Goal: Task Accomplishment & Management: Use online tool/utility

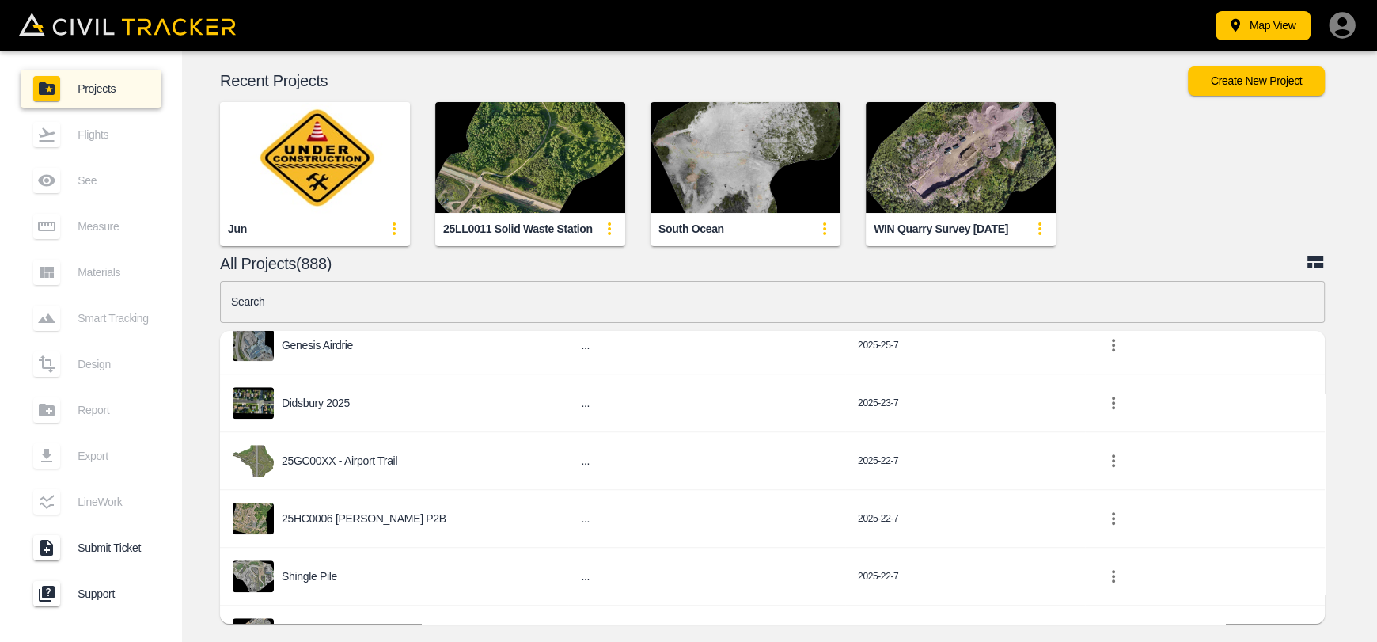
scroll to position [1424, 0]
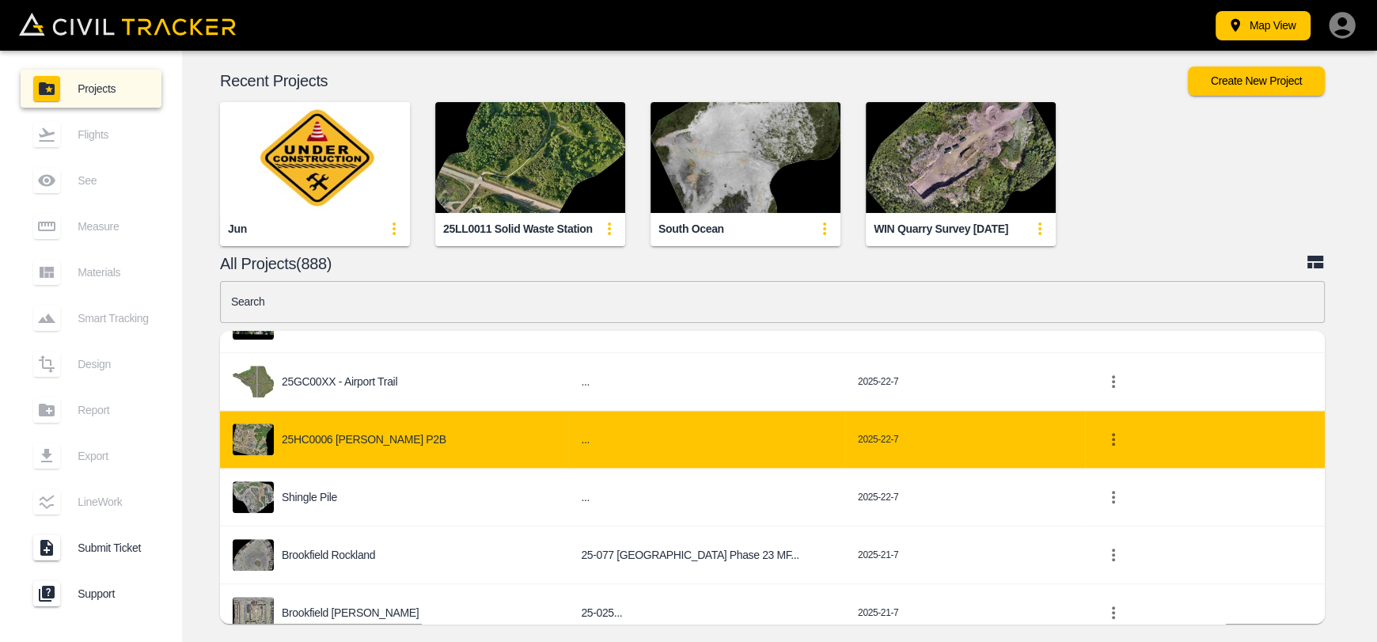
click at [351, 433] on p "25HC0006 [PERSON_NAME] P2B" at bounding box center [364, 439] width 165 height 13
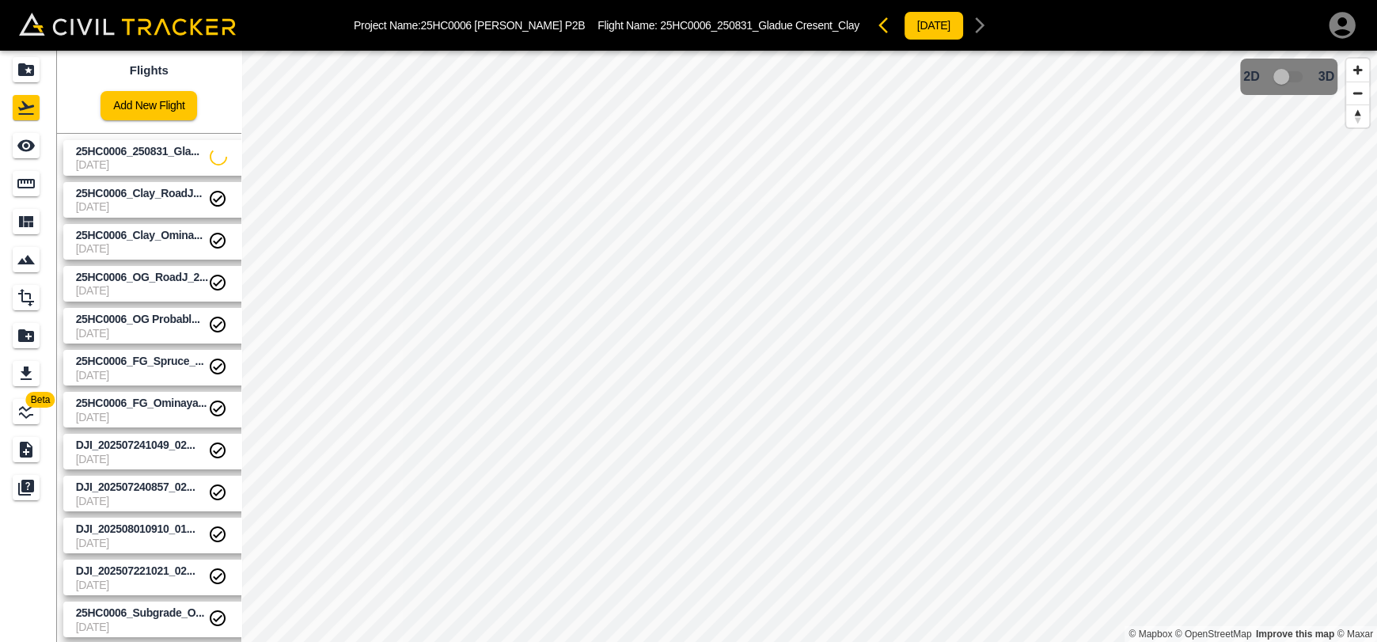
drag, startPoint x: 181, startPoint y: 158, endPoint x: 59, endPoint y: 154, distance: 122.0
click at [180, 158] on span "25HC0006_250831_Gla..." at bounding box center [143, 151] width 134 height 15
click at [19, 147] on icon "See" at bounding box center [25, 146] width 17 height 12
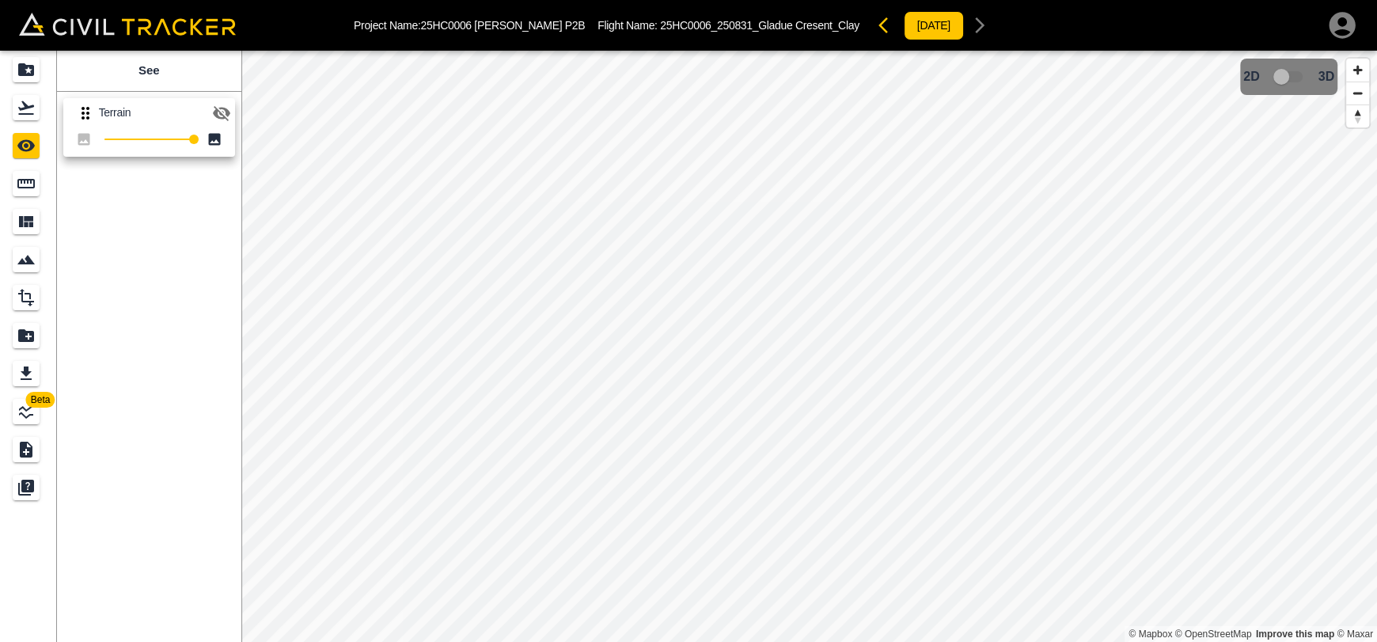
click at [212, 110] on icon "button" at bounding box center [221, 113] width 19 height 19
click at [36, 104] on div "Flights" at bounding box center [26, 107] width 27 height 25
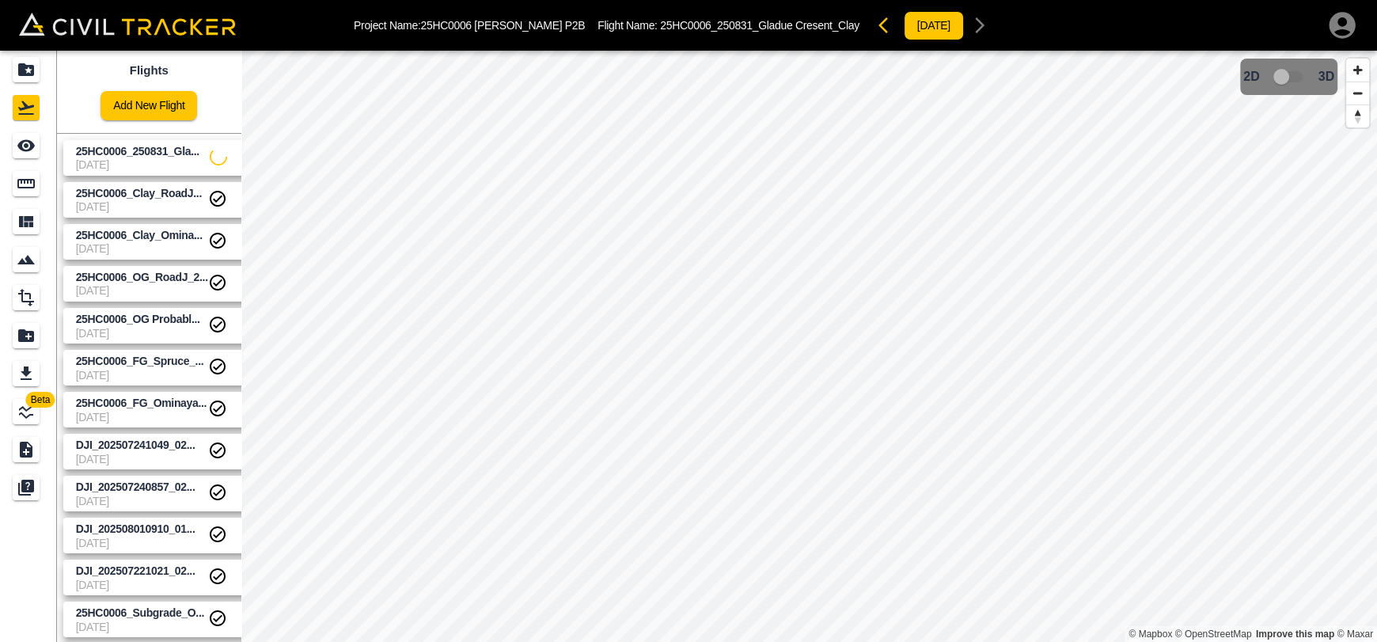
drag, startPoint x: 113, startPoint y: 165, endPoint x: 23, endPoint y: 158, distance: 90.5
click at [111, 165] on span "[DATE]" at bounding box center [143, 164] width 134 height 13
click at [17, 154] on icon "See" at bounding box center [26, 145] width 19 height 19
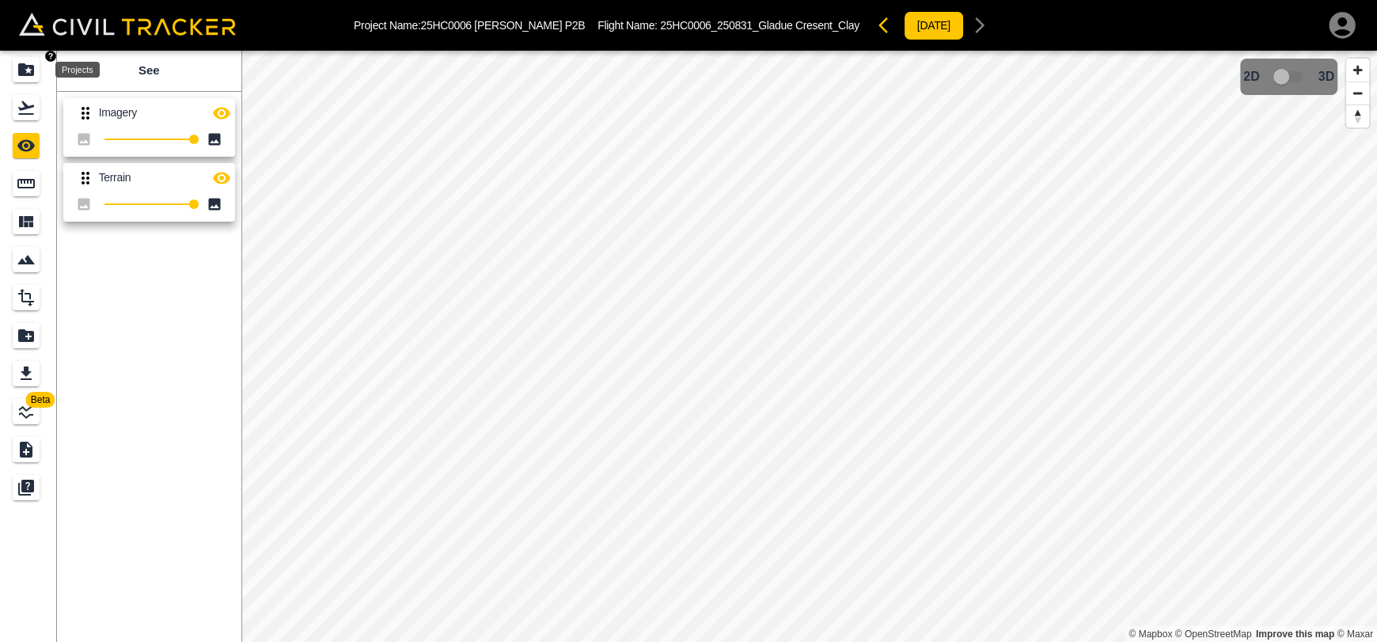
click at [29, 63] on icon "Projects" at bounding box center [26, 69] width 19 height 19
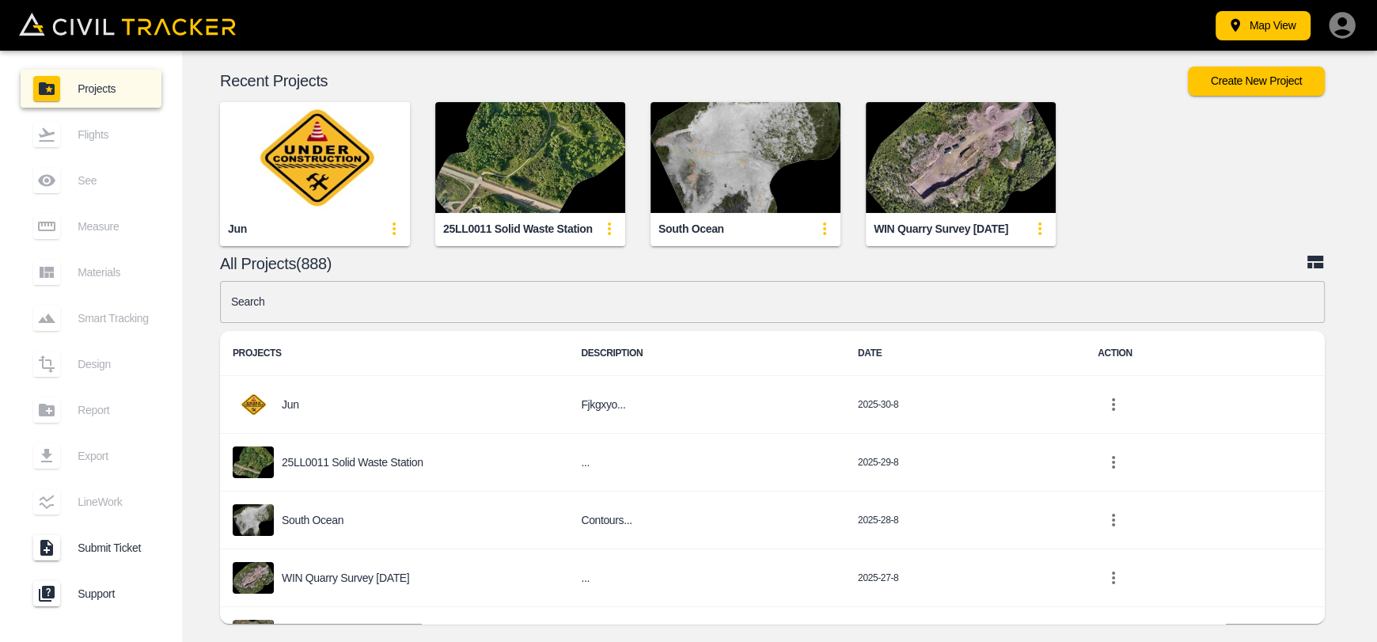
click at [524, 299] on input "text" at bounding box center [772, 302] width 1105 height 42
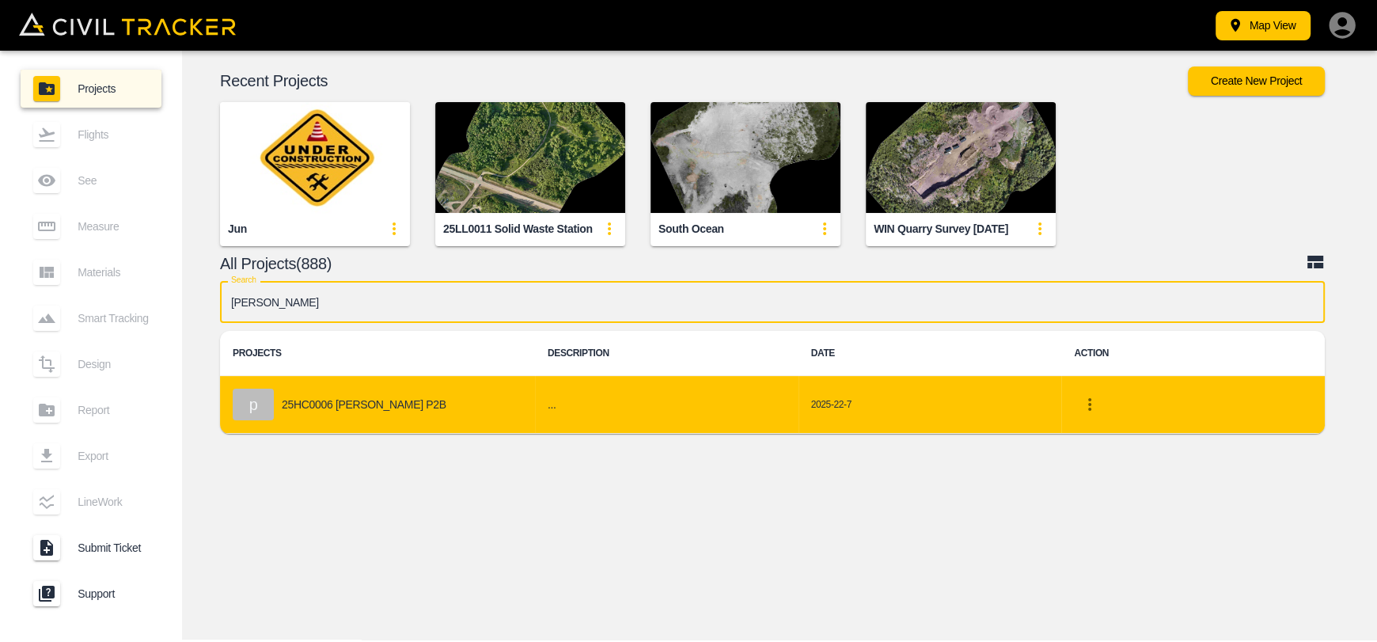
type input "[PERSON_NAME]"
click at [437, 392] on div "p 25HC0006 [PERSON_NAME] P2B" at bounding box center [378, 405] width 290 height 32
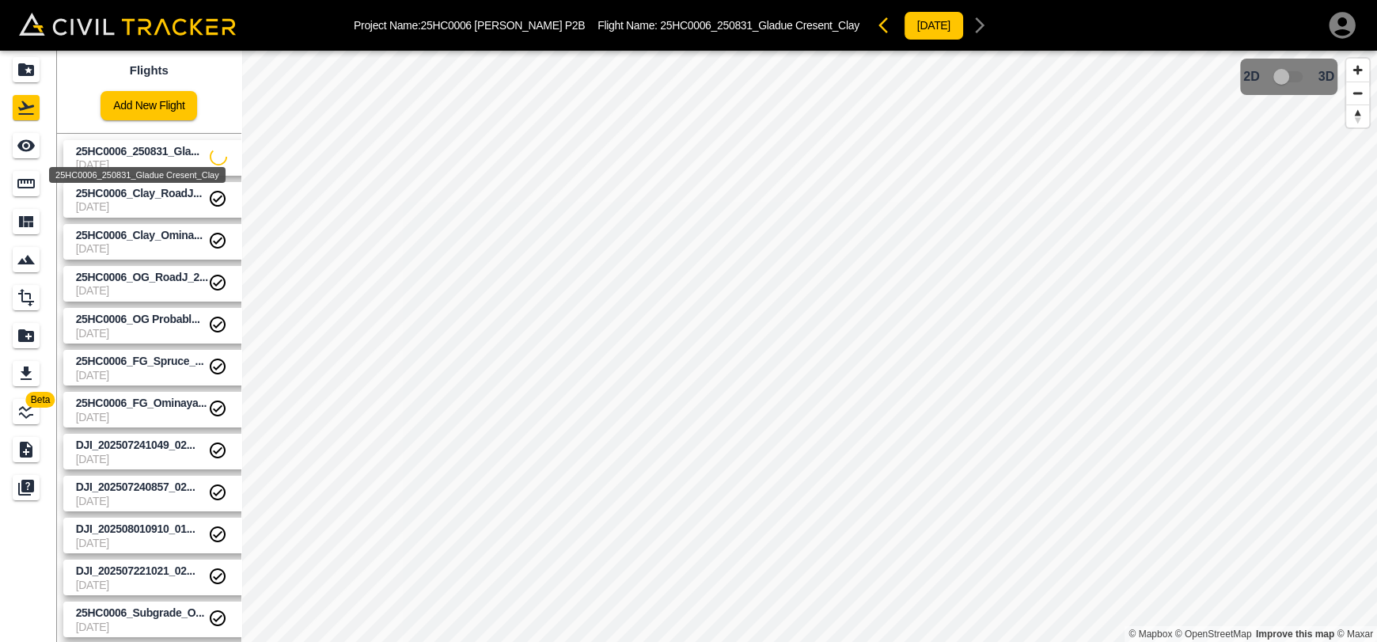
drag, startPoint x: 123, startPoint y: 152, endPoint x: 211, endPoint y: 162, distance: 88.5
click at [123, 153] on span "25HC0006_250831_Gla..." at bounding box center [137, 151] width 123 height 13
click at [188, 409] on span "25HC0006_FG_Ominaya..." at bounding box center [142, 403] width 132 height 15
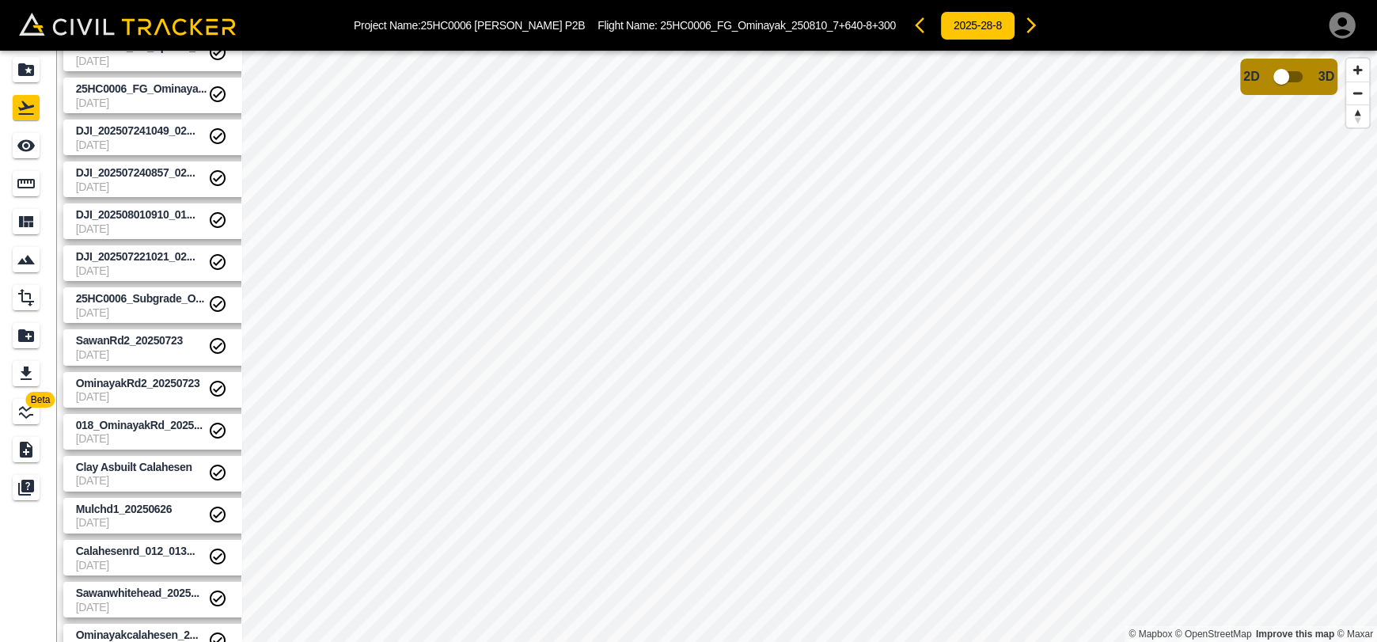
scroll to position [317, 0]
click at [170, 416] on span "018_OminayakRd_2025..." at bounding box center [142, 423] width 132 height 15
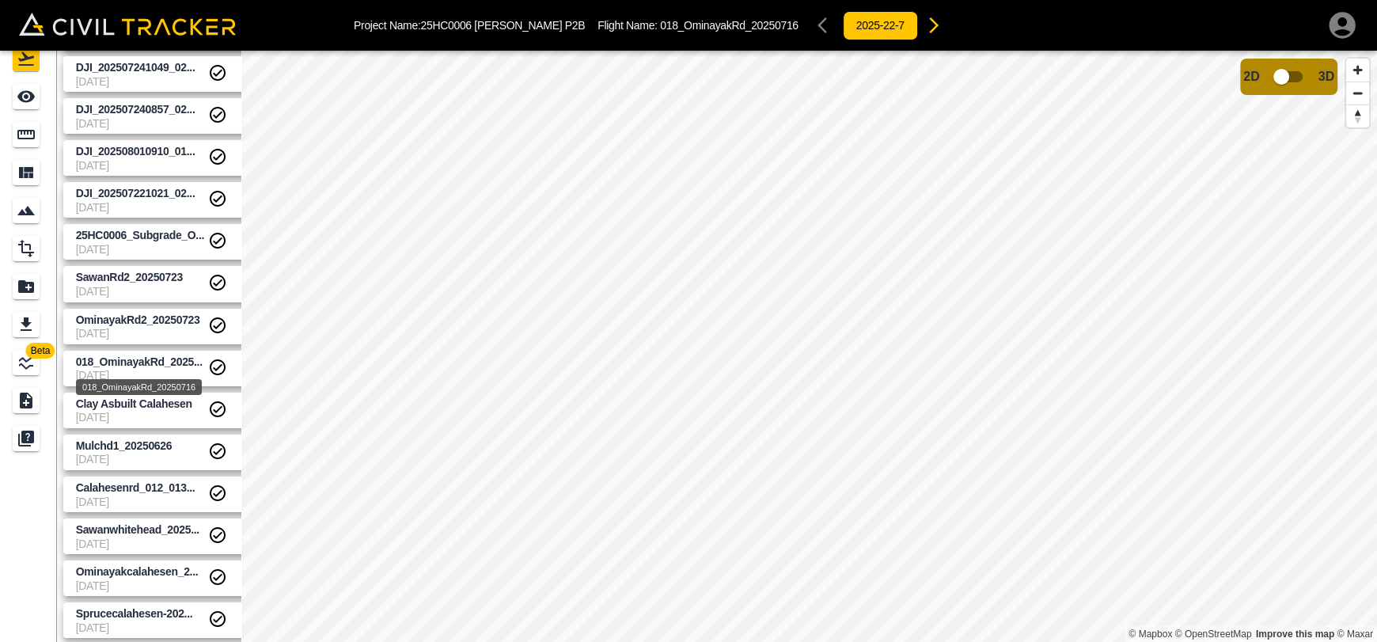
scroll to position [51, 0]
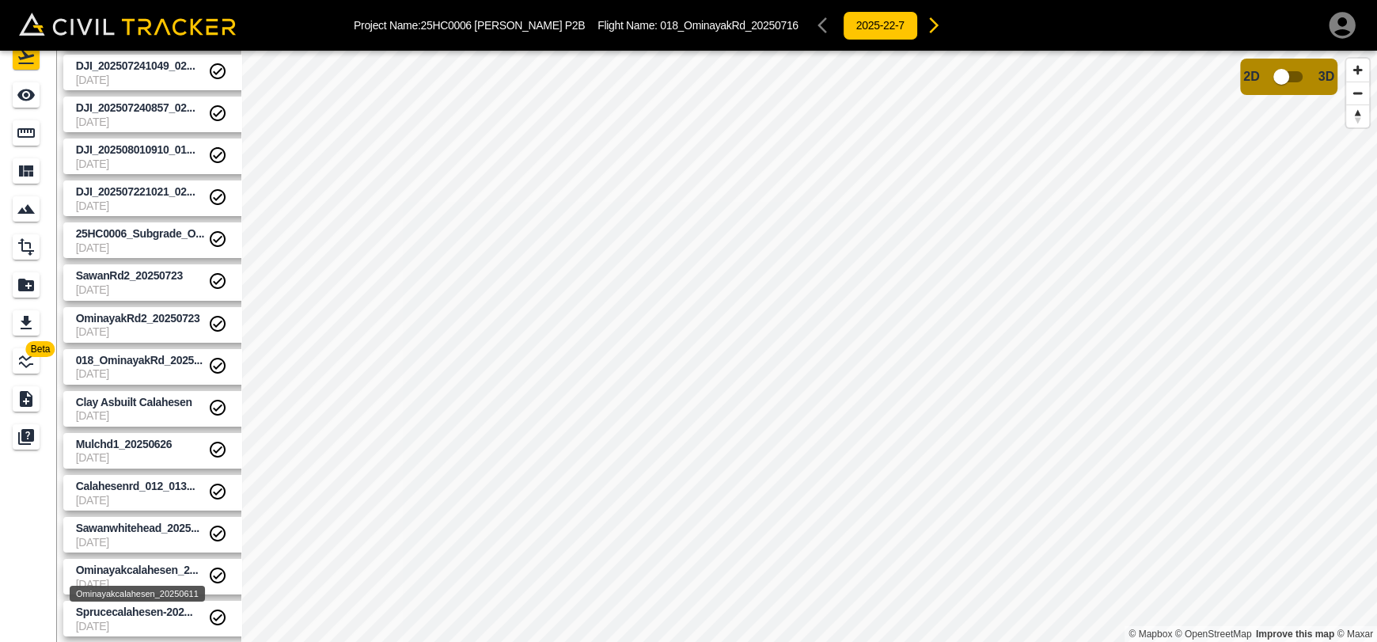
click at [164, 569] on span "Ominayakcalahesen_2..." at bounding box center [137, 570] width 123 height 13
click at [135, 624] on span "[DATE]" at bounding box center [142, 626] width 132 height 13
click at [151, 564] on span "Ominayakcalahesen_2..." at bounding box center [137, 570] width 123 height 13
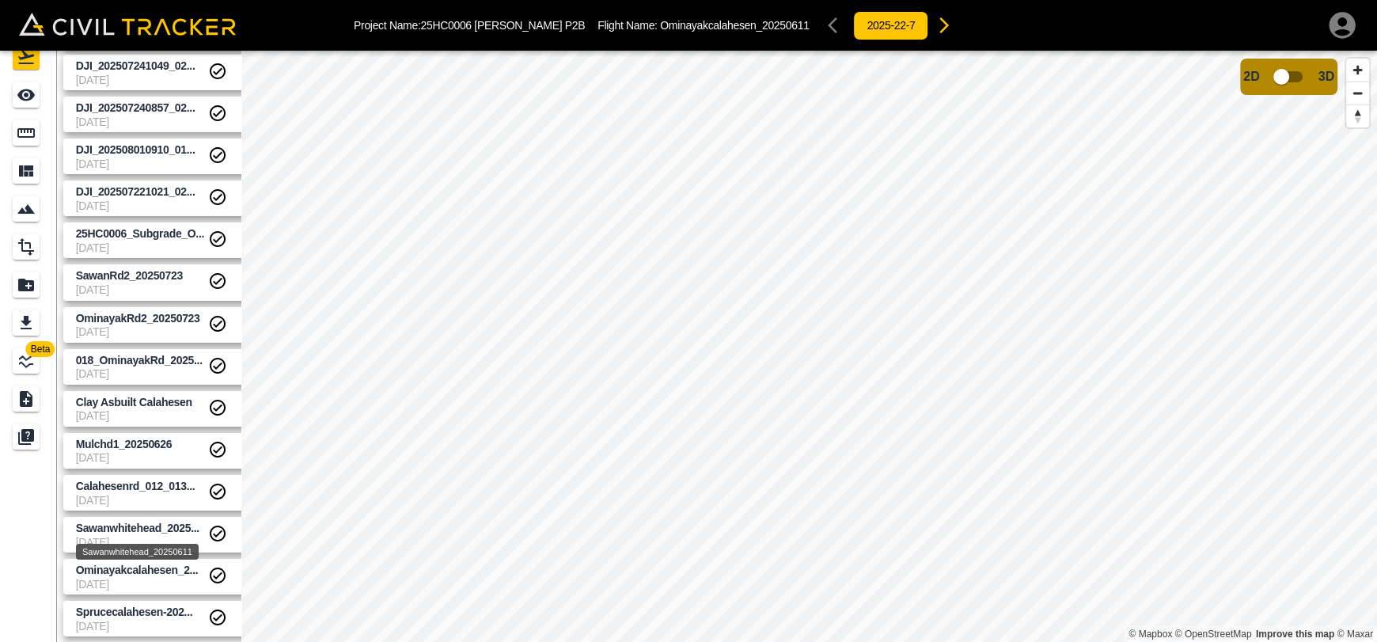
click at [150, 524] on span "Sawanwhitehead_2025..." at bounding box center [137, 528] width 123 height 13
click at [133, 475] on link "Calahesenrd_012_013... [DATE]" at bounding box center [159, 493] width 193 height 36
click at [101, 444] on span "Mulchd1_20250626" at bounding box center [124, 444] width 97 height 13
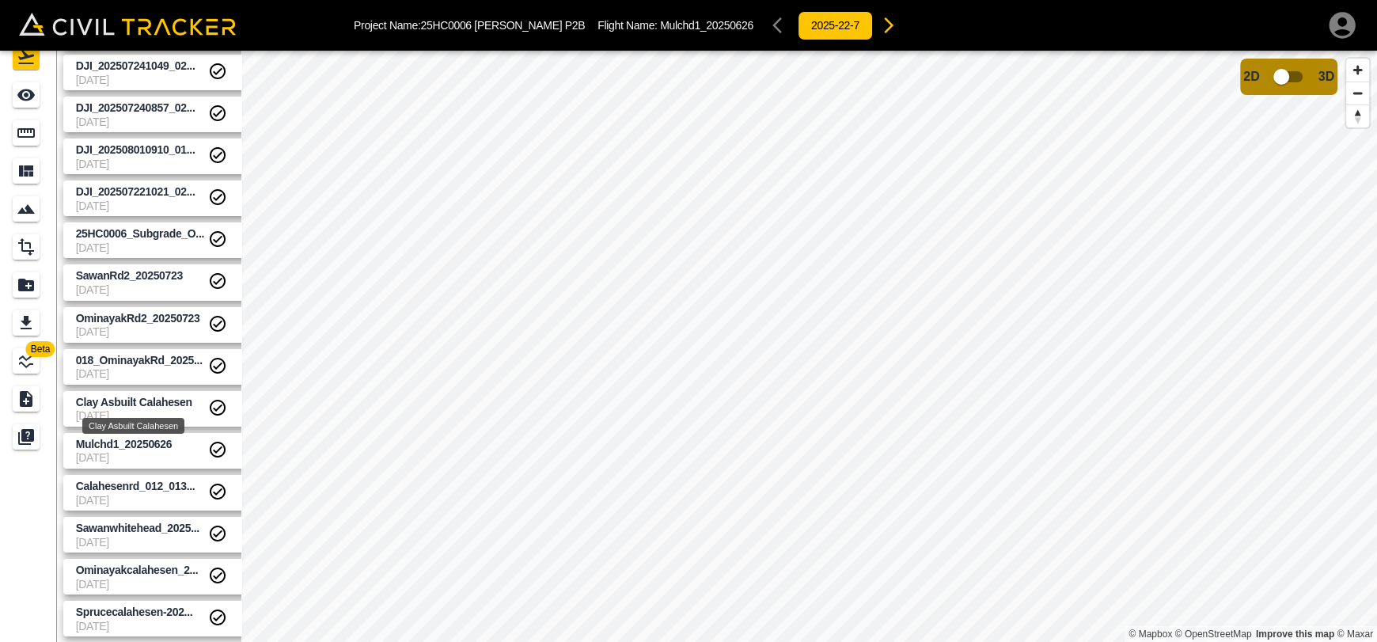
click at [140, 432] on div "Clay Asbuilt Calahesen" at bounding box center [133, 426] width 102 height 16
click at [139, 443] on span "Mulchd1_20250626" at bounding box center [124, 444] width 97 height 13
click at [142, 409] on span "[DATE]" at bounding box center [142, 415] width 132 height 13
click at [134, 365] on span "018_OminayakRd_2025..." at bounding box center [142, 360] width 132 height 15
click at [126, 312] on span "OminayakRd2_20250723" at bounding box center [138, 318] width 124 height 13
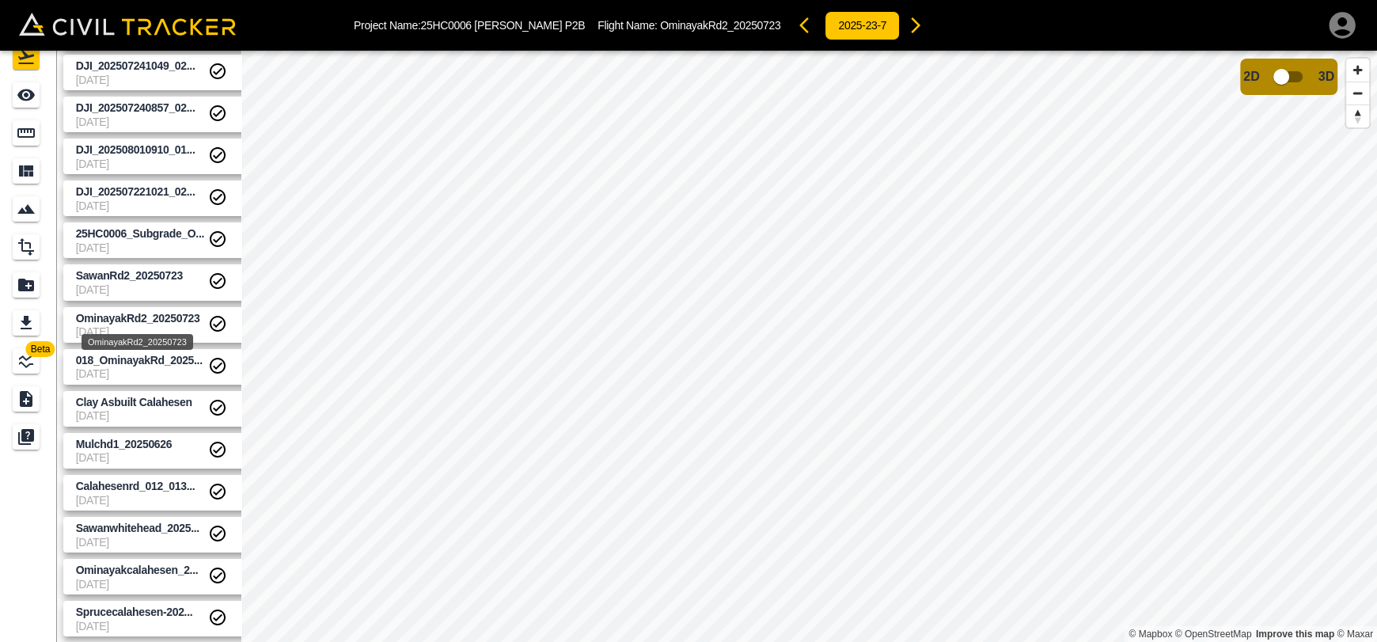
click at [145, 321] on span "OminayakRd2_20250723" at bounding box center [138, 318] width 124 height 13
click at [133, 280] on span "SawanRd2_20250723" at bounding box center [142, 275] width 132 height 15
click at [139, 278] on span "SawanRd2_20250723" at bounding box center [129, 275] width 107 height 13
click at [120, 228] on span "25HC0006_Subgrade_O..." at bounding box center [140, 233] width 128 height 13
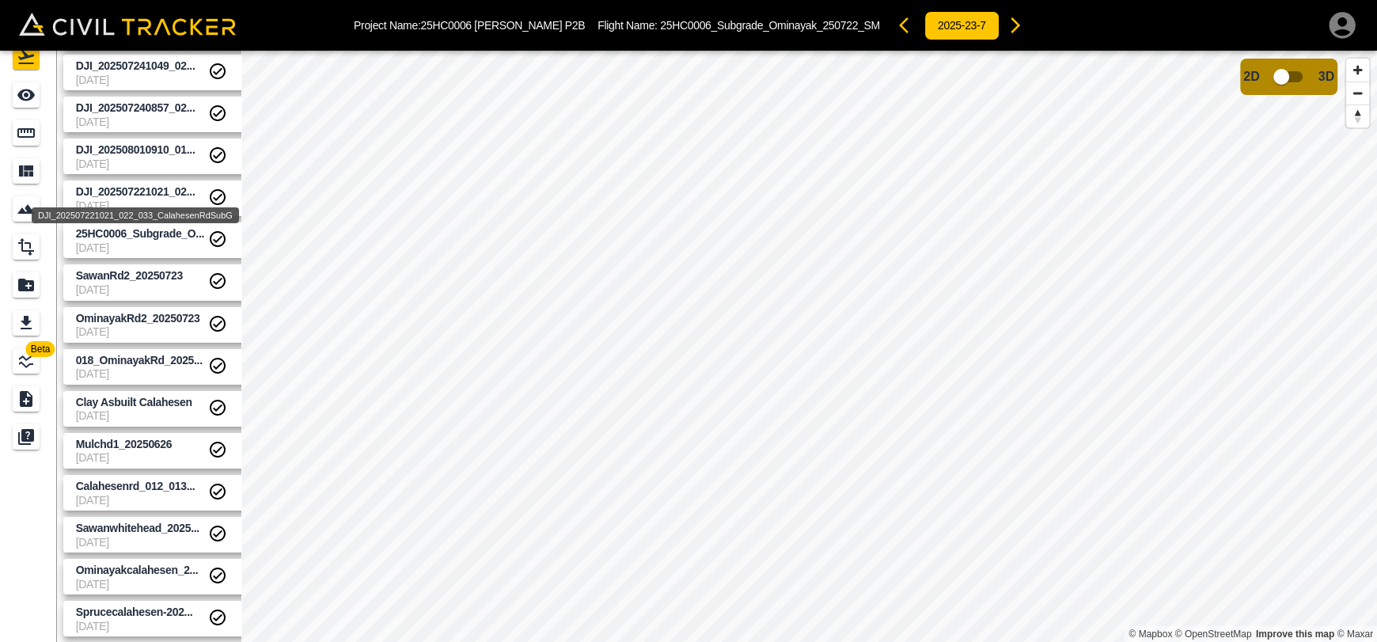
click at [131, 194] on span "DJI_202507221021_02..." at bounding box center [136, 191] width 120 height 13
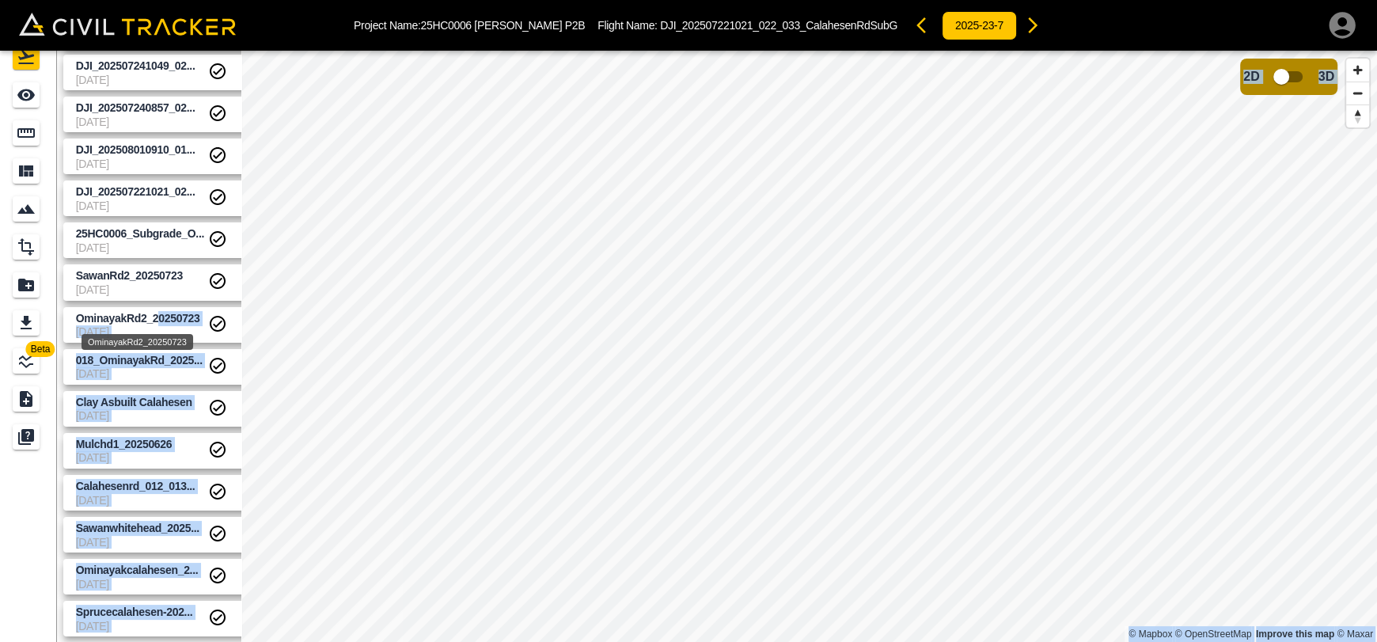
drag, startPoint x: 155, startPoint y: 291, endPoint x: 155, endPoint y: 319, distance: 28.5
click at [155, 319] on body "Project Name: 25HC0006 [PERSON_NAME] P2B Flight Name: DJI_202507221021_022_033_…" at bounding box center [688, 321] width 1377 height 642
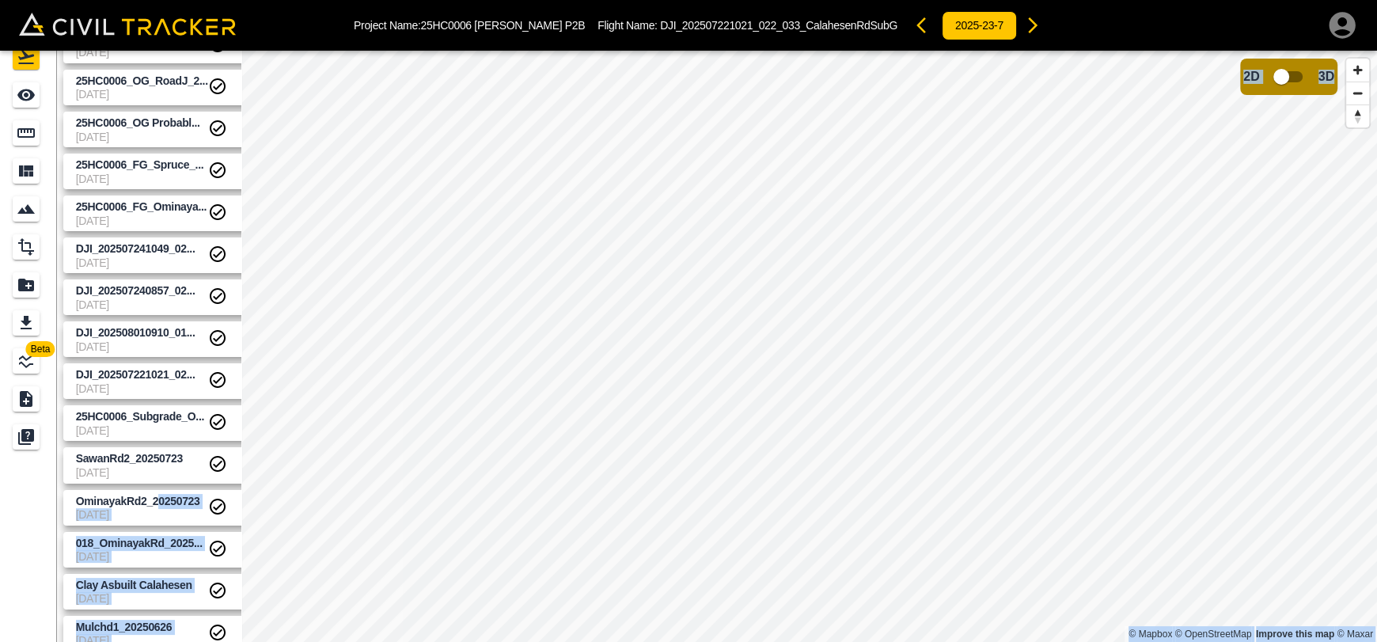
scroll to position [91, 0]
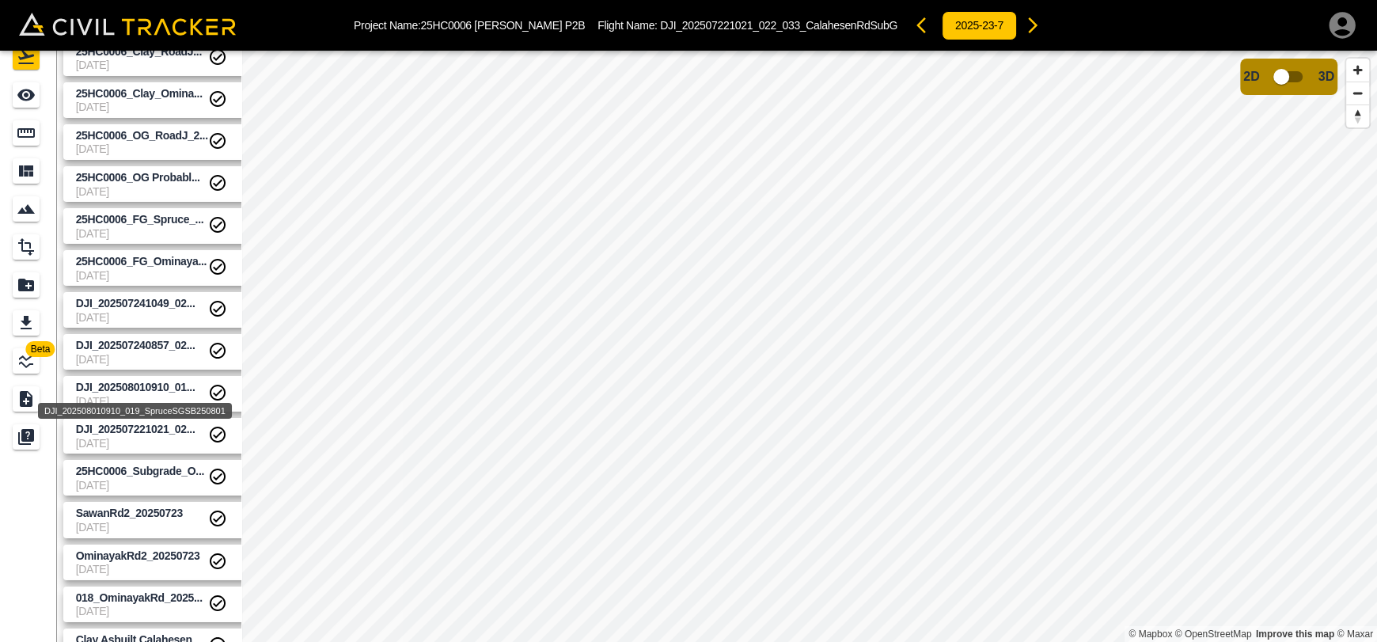
click at [114, 401] on div "DJI_202508010910_019_SpruceSGSB250801" at bounding box center [134, 406] width 197 height 28
click at [116, 383] on span "DJI_202508010910_01..." at bounding box center [136, 387] width 120 height 13
click at [117, 413] on div "DJI_202508010910_019_SpruceSGSB250801" at bounding box center [135, 411] width 194 height 16
click at [115, 428] on span "DJI_202507221021_02..." at bounding box center [136, 429] width 120 height 13
click at [120, 398] on span "[DATE]" at bounding box center [142, 401] width 132 height 13
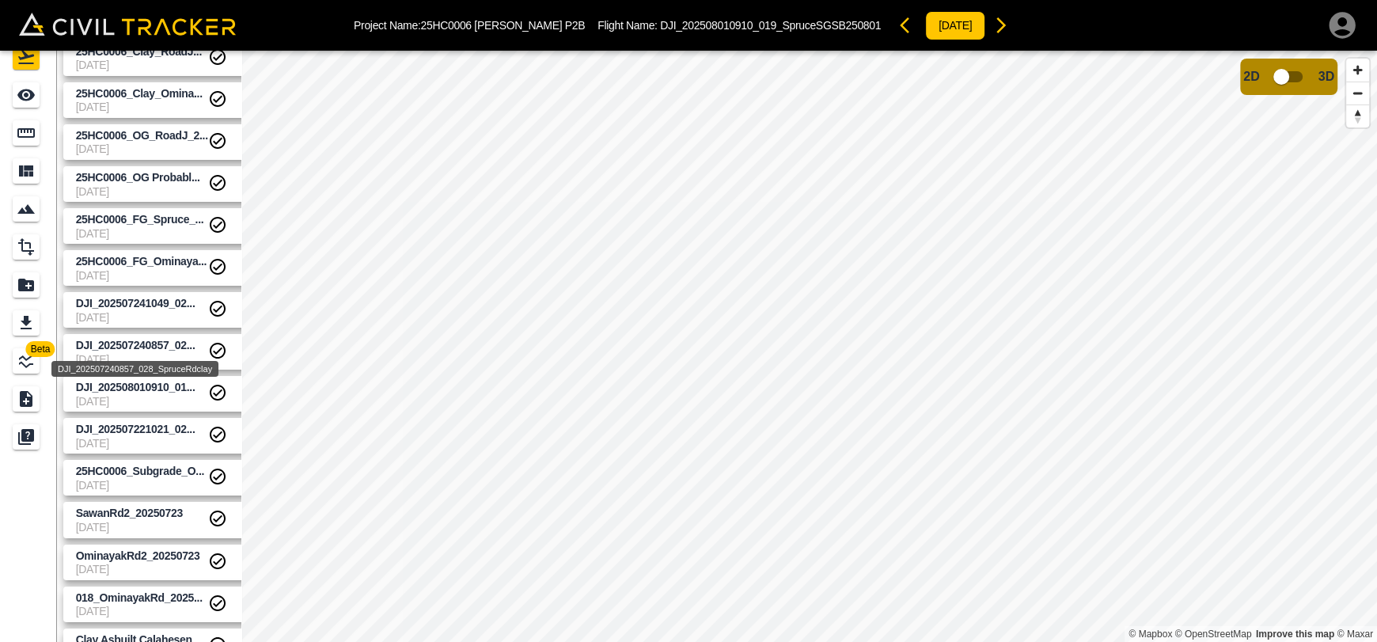
click at [121, 339] on span "DJI_202507240857_02..." at bounding box center [136, 345] width 120 height 13
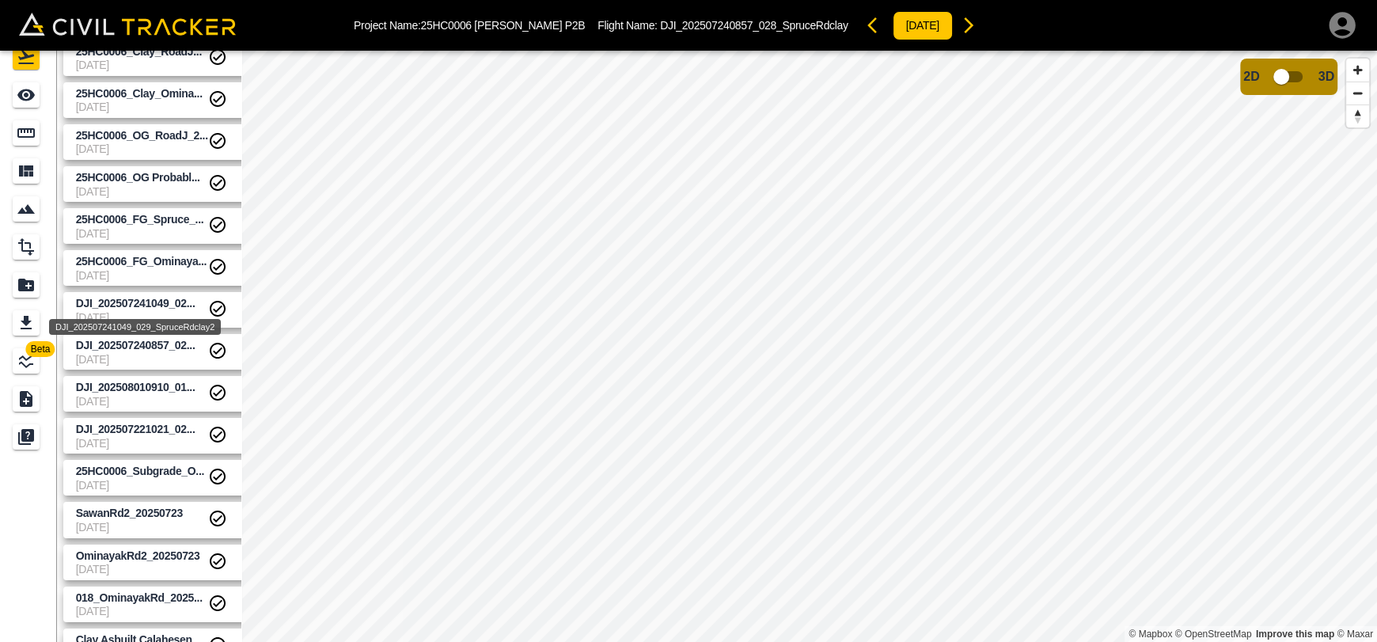
click at [143, 297] on span "DJI_202507241049_02..." at bounding box center [136, 303] width 120 height 13
click at [147, 272] on span "[DATE]" at bounding box center [142, 275] width 132 height 13
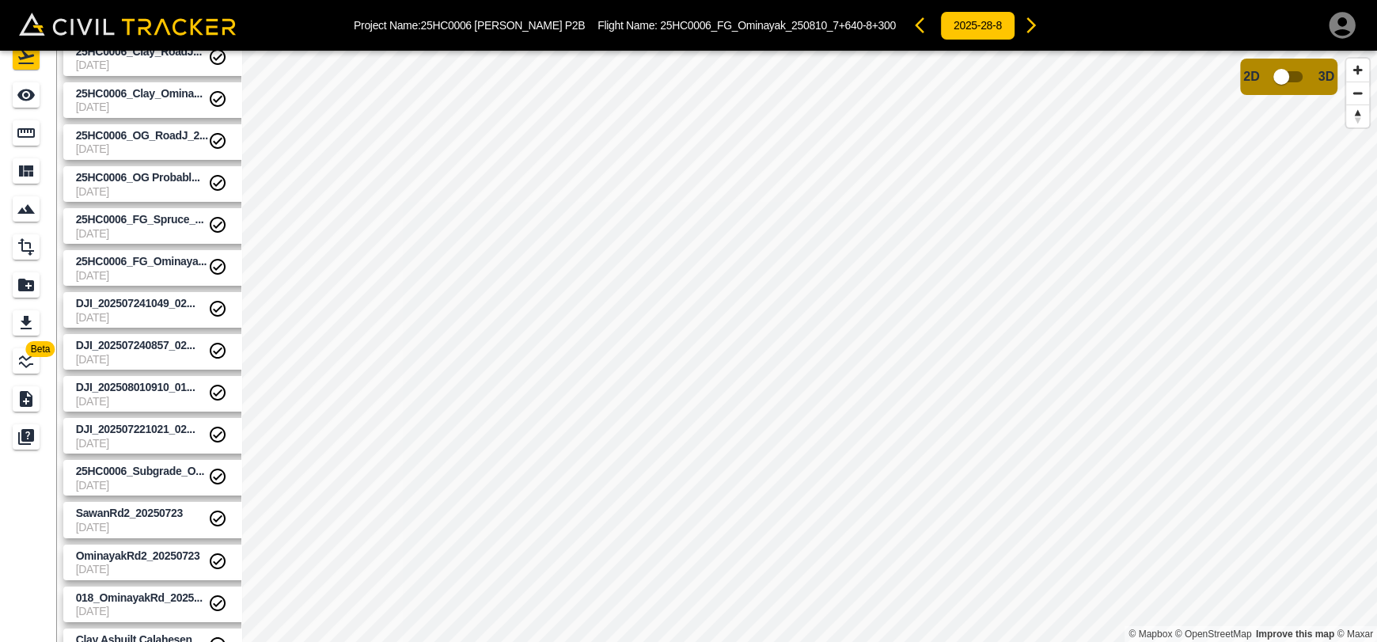
click at [142, 231] on span "[DATE]" at bounding box center [142, 233] width 132 height 13
click at [140, 171] on span "25HC0006_OG Probabl..." at bounding box center [138, 177] width 124 height 13
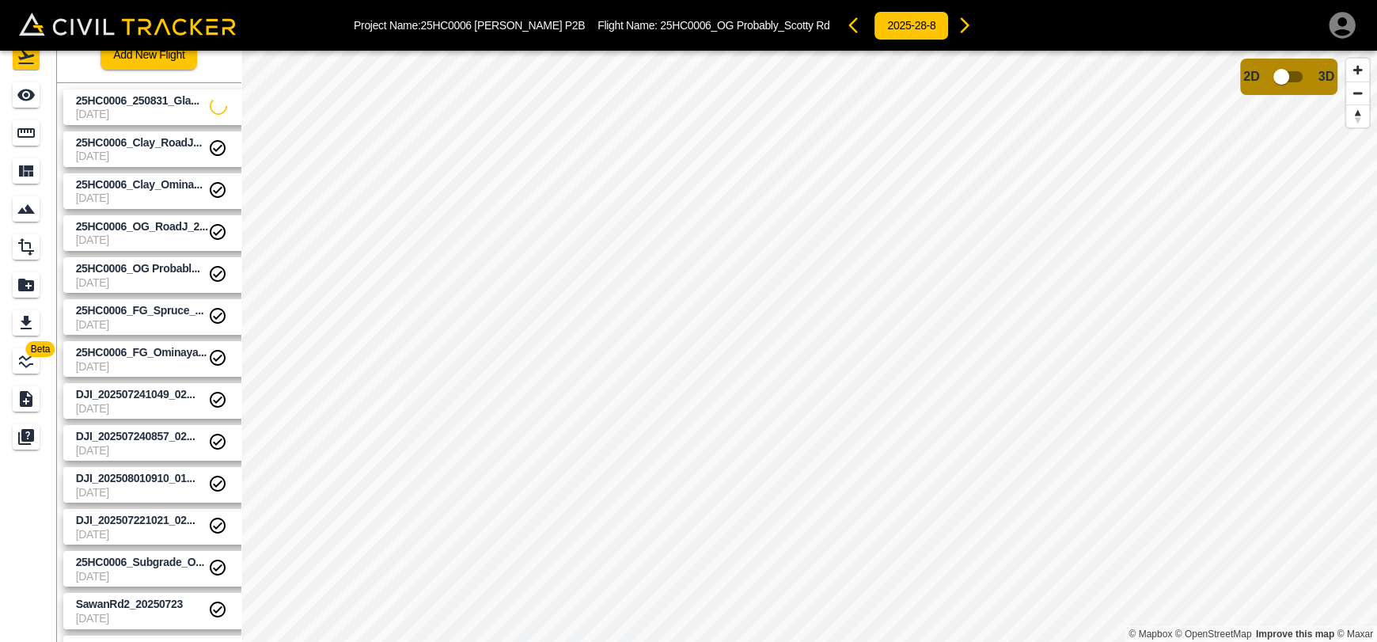
scroll to position [329, 0]
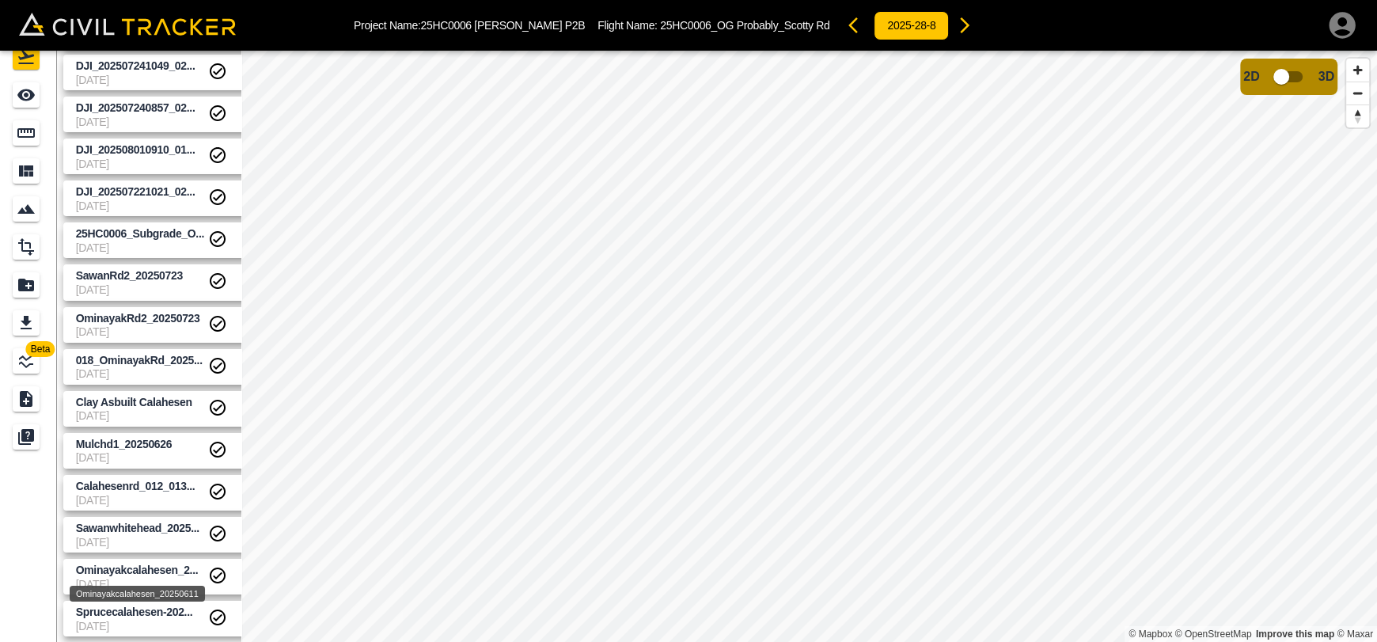
click at [143, 576] on div "Ominayakcalahesen_20250611" at bounding box center [137, 589] width 139 height 28
click at [147, 567] on span "Ominayakcalahesen_2..." at bounding box center [137, 570] width 123 height 13
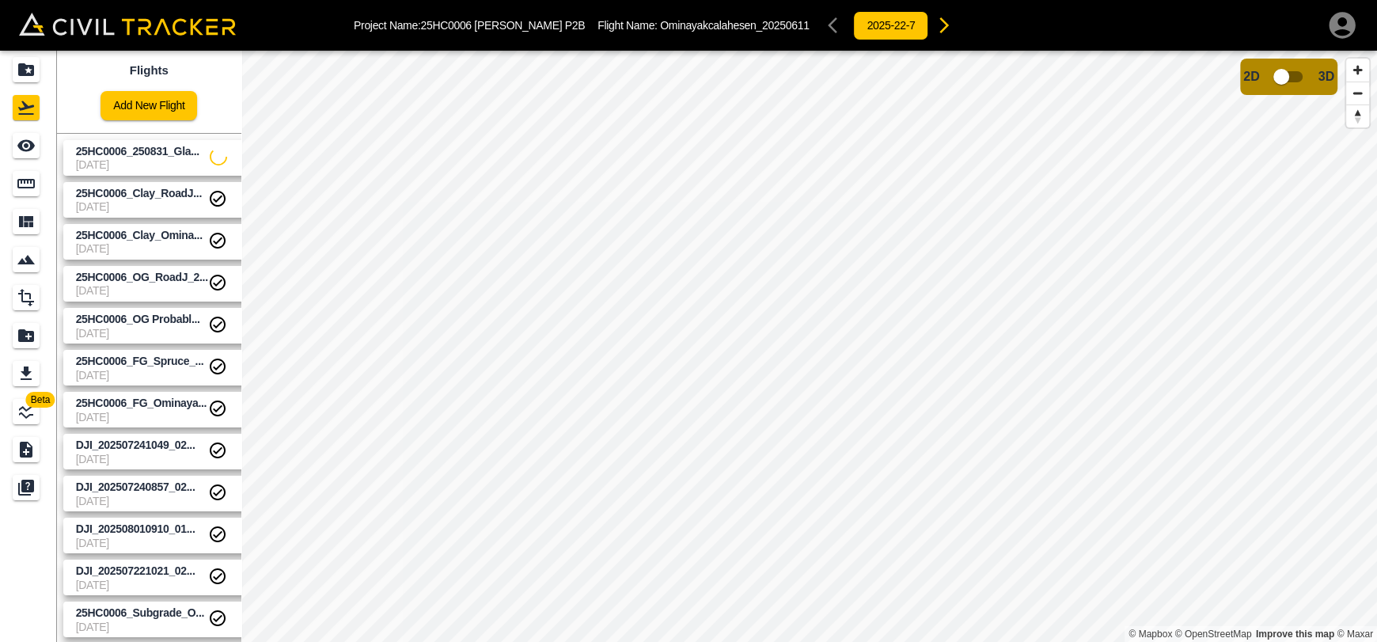
scroll to position [0, 0]
drag, startPoint x: 160, startPoint y: 160, endPoint x: 146, endPoint y: 160, distance: 13.5
click at [160, 160] on div "25HC0006_250831_Gladue Cresent_Clay" at bounding box center [137, 170] width 180 height 28
click at [21, 136] on icon "See" at bounding box center [26, 145] width 19 height 19
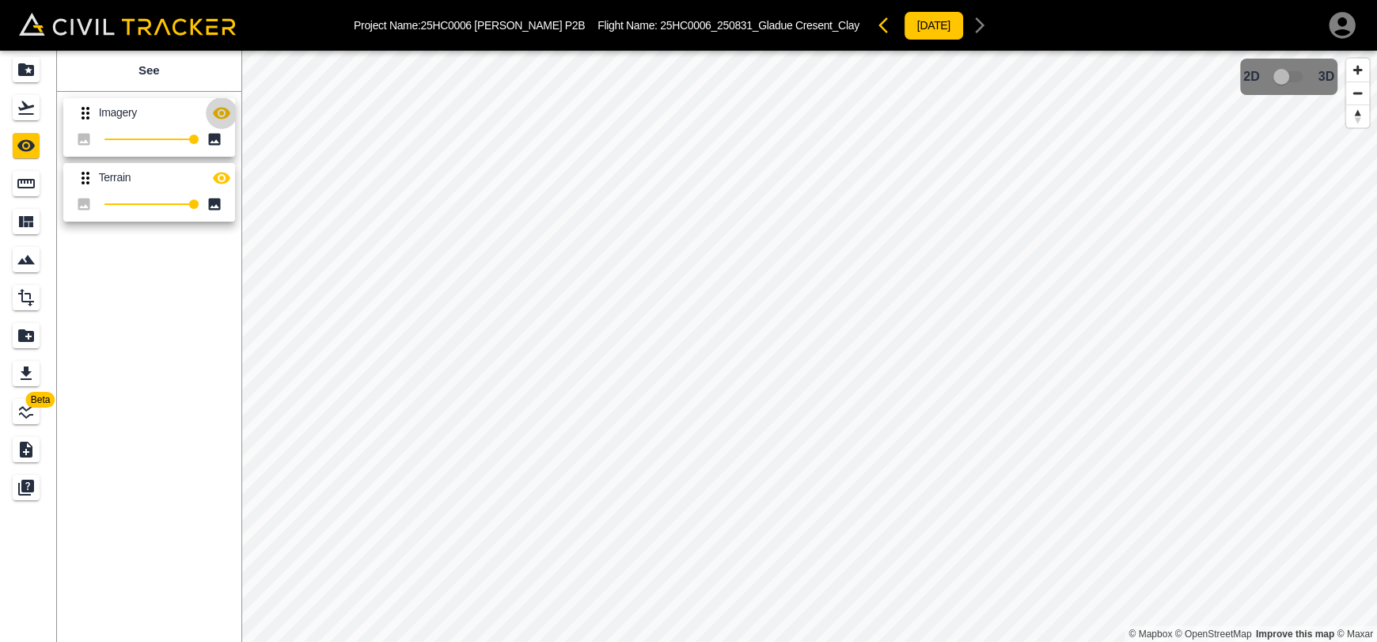
click at [217, 120] on icon "button" at bounding box center [221, 113] width 19 height 19
click at [231, 120] on button "button" at bounding box center [222, 113] width 32 height 32
click at [224, 184] on icon "button" at bounding box center [221, 178] width 19 height 19
click at [35, 101] on icon "Flights" at bounding box center [26, 107] width 19 height 19
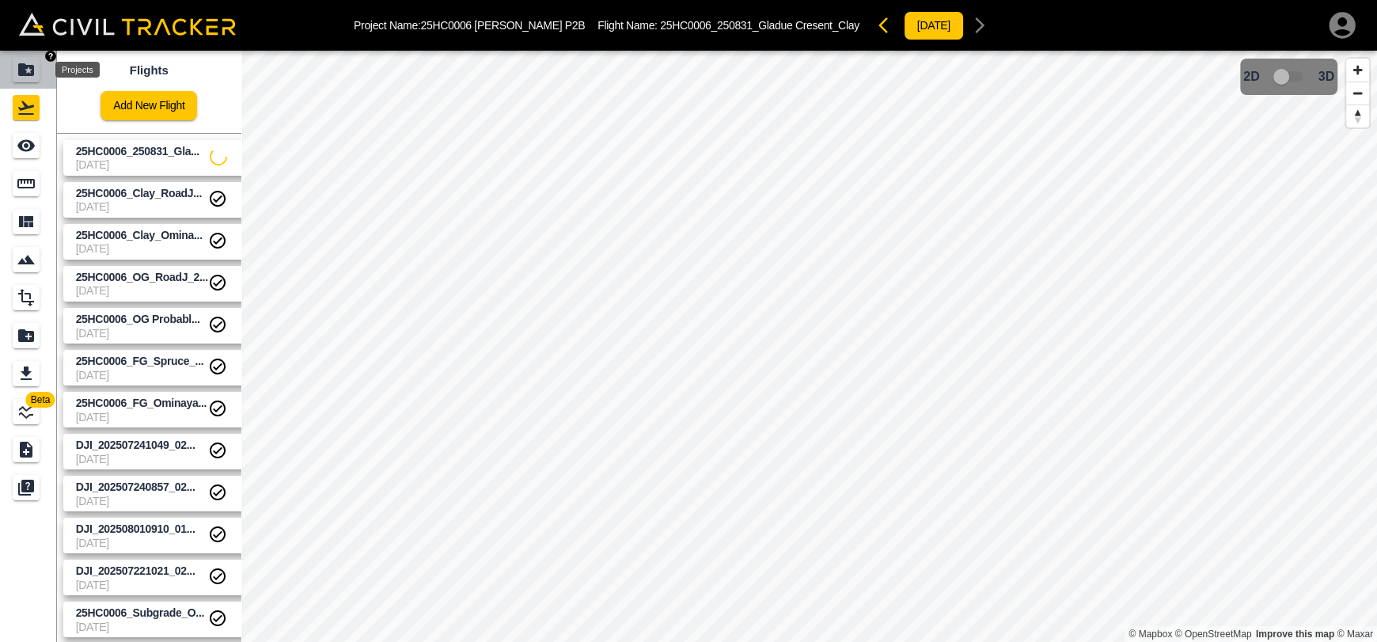
click at [36, 73] on div "Projects" at bounding box center [26, 69] width 27 height 25
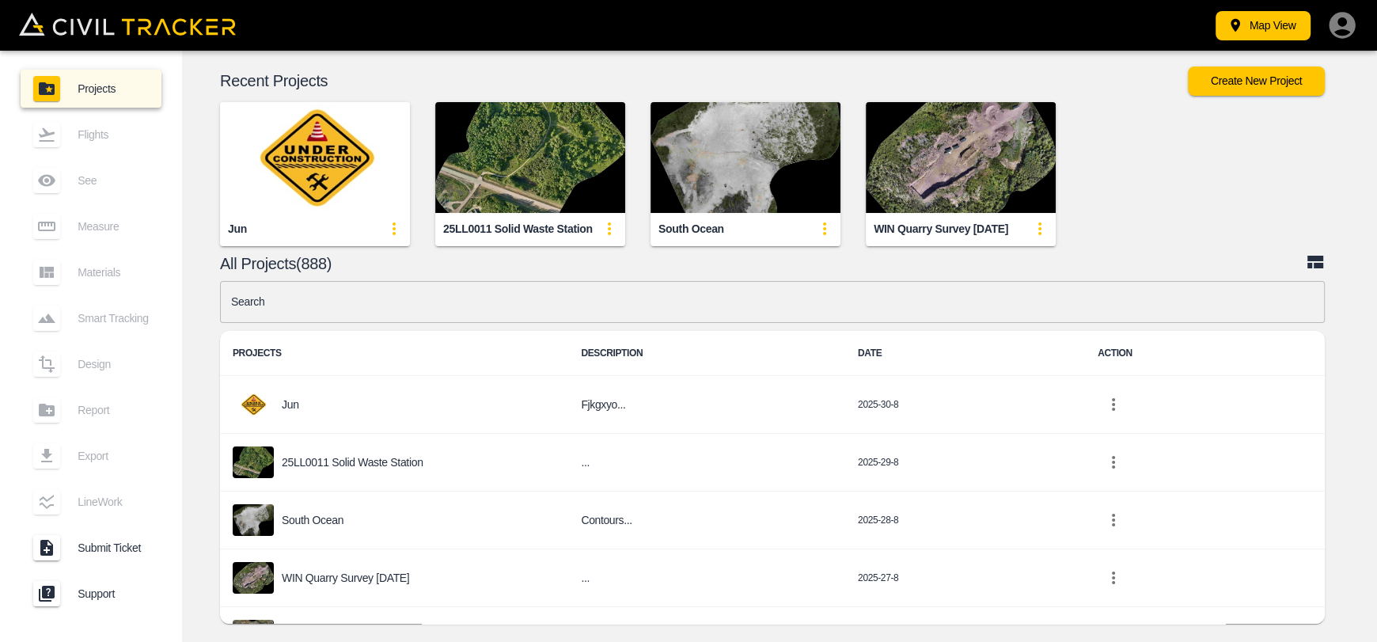
click at [570, 295] on input "text" at bounding box center [772, 302] width 1105 height 42
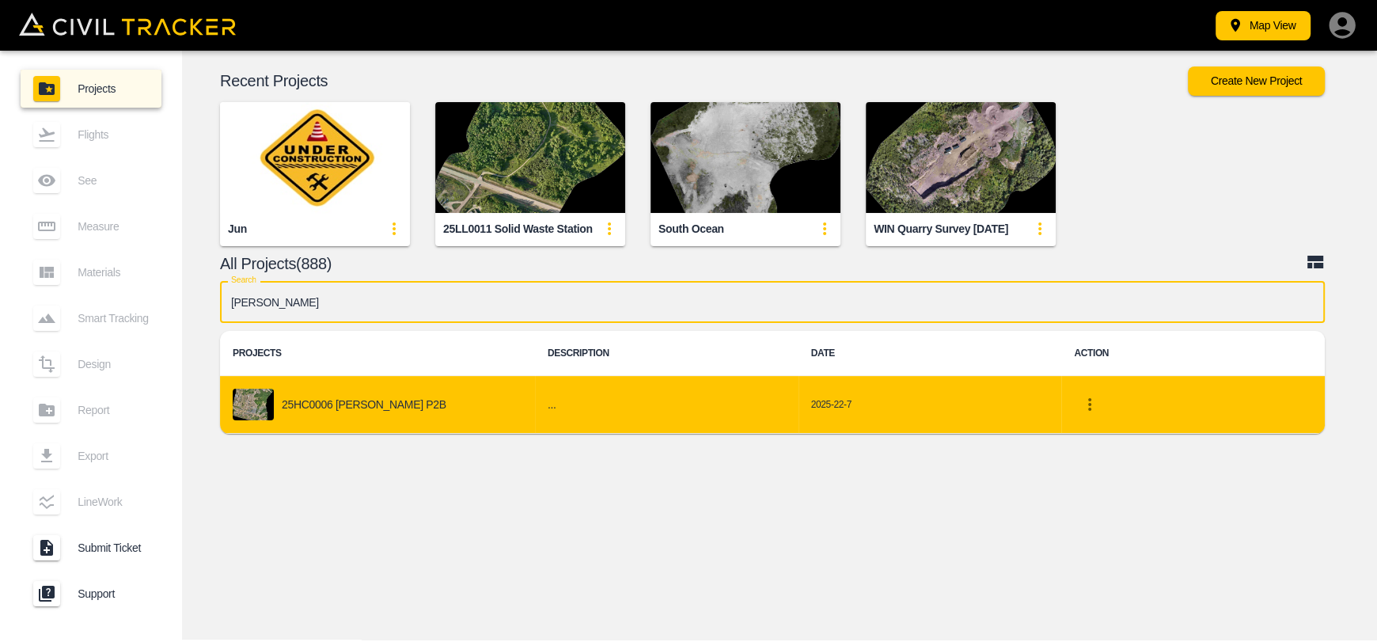
type input "[PERSON_NAME]"
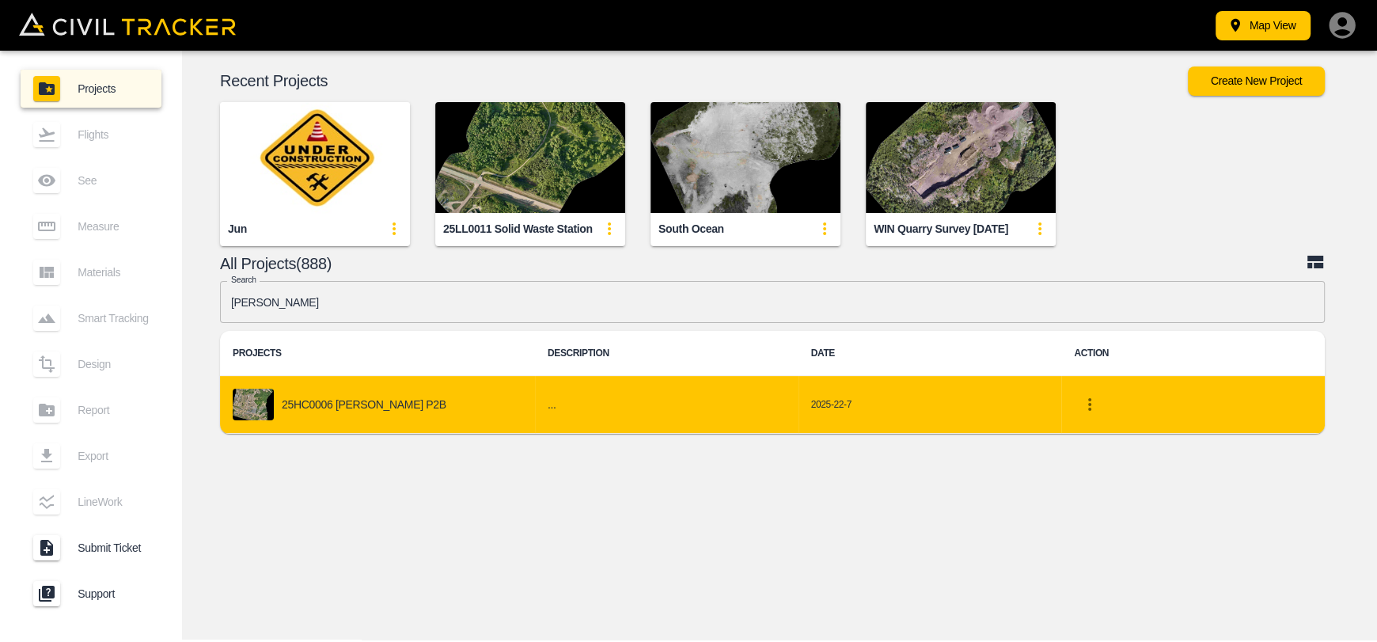
click at [505, 394] on td "25HC0006 [PERSON_NAME] P2B" at bounding box center [377, 405] width 315 height 58
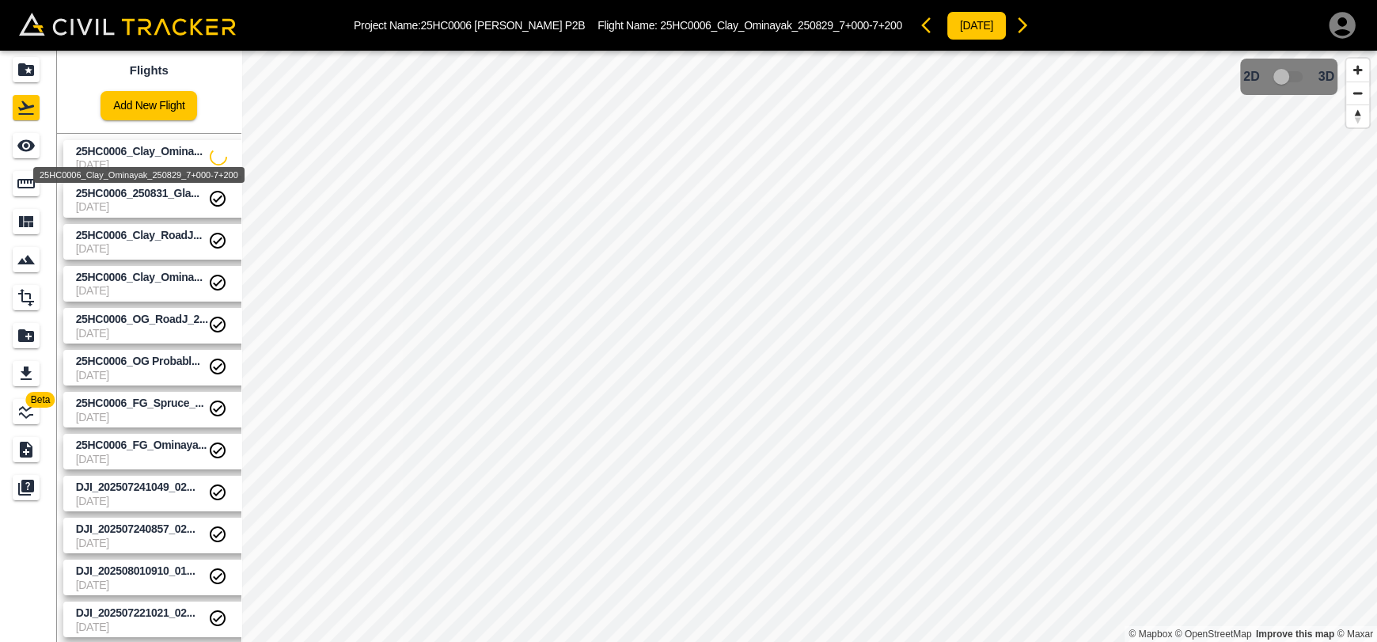
click at [109, 158] on div "25HC0006_Clay_Ominayak_250829_7+000-7+200" at bounding box center [139, 170] width 215 height 28
click at [32, 150] on icon "See" at bounding box center [26, 145] width 19 height 19
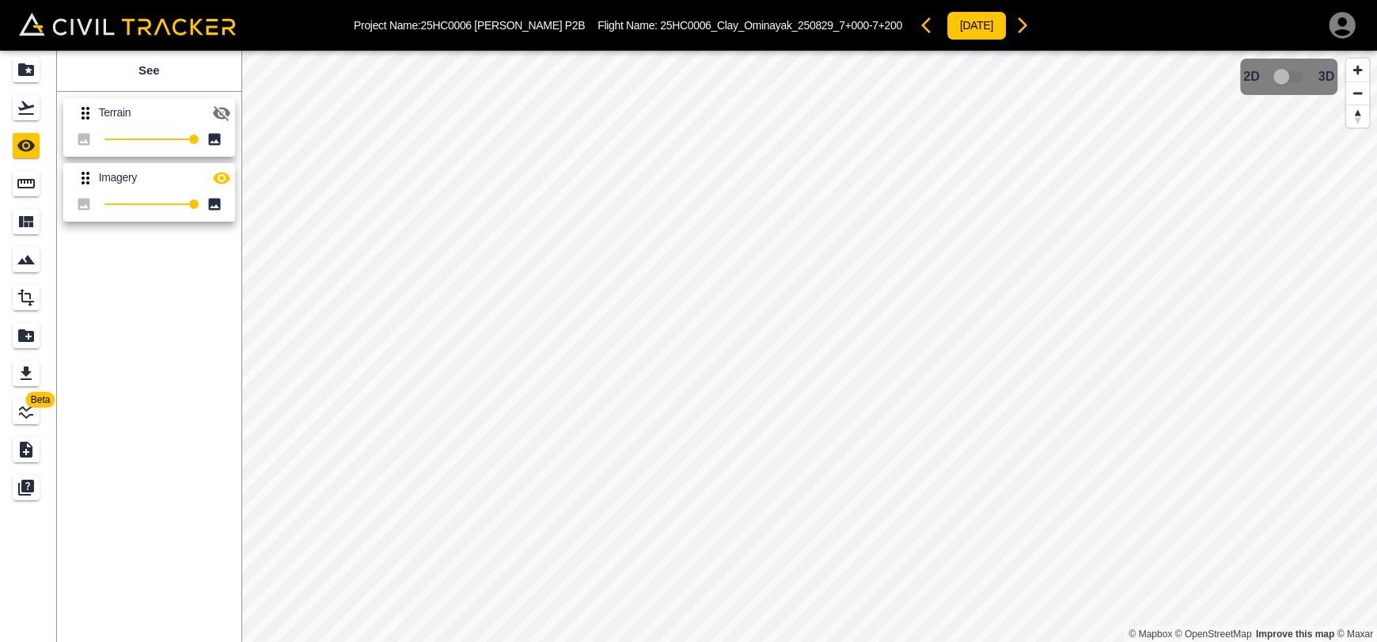
click at [222, 123] on button "button" at bounding box center [222, 113] width 32 height 32
click at [223, 121] on icon "button" at bounding box center [221, 113] width 19 height 19
drag, startPoint x: 41, startPoint y: 101, endPoint x: 28, endPoint y: 78, distance: 26.6
click at [41, 101] on div "Flights" at bounding box center [29, 107] width 32 height 25
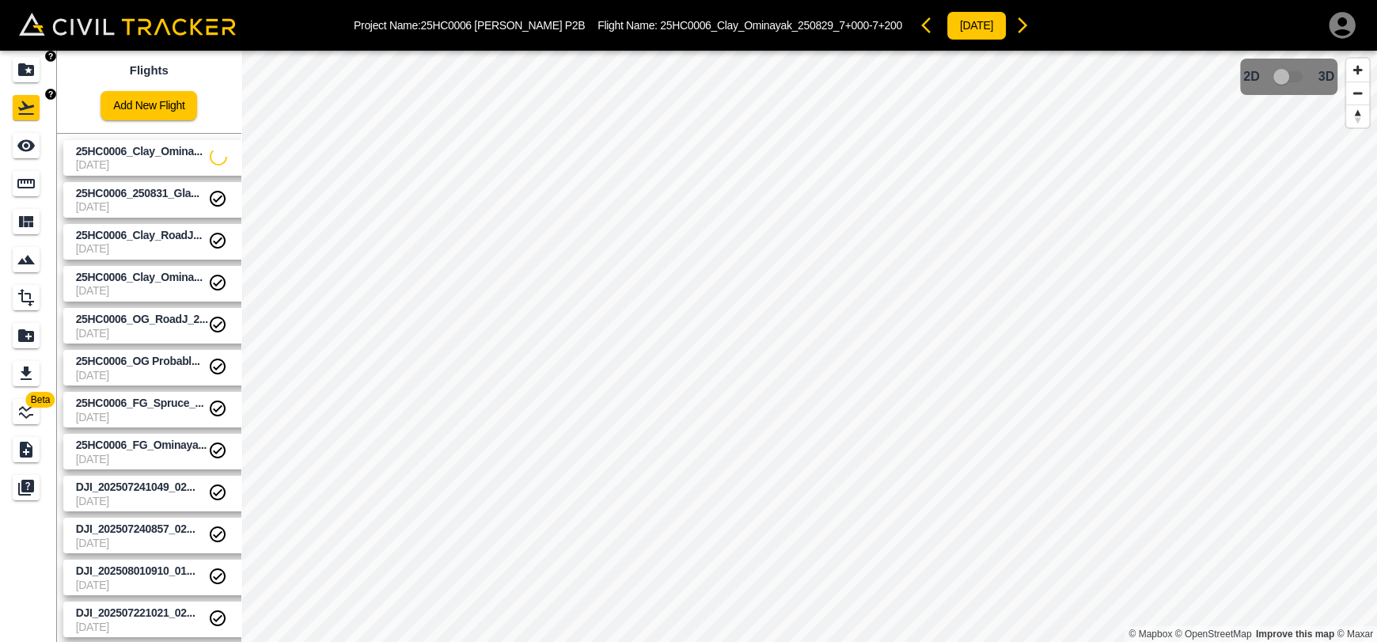
click at [27, 74] on icon "Projects" at bounding box center [26, 69] width 16 height 13
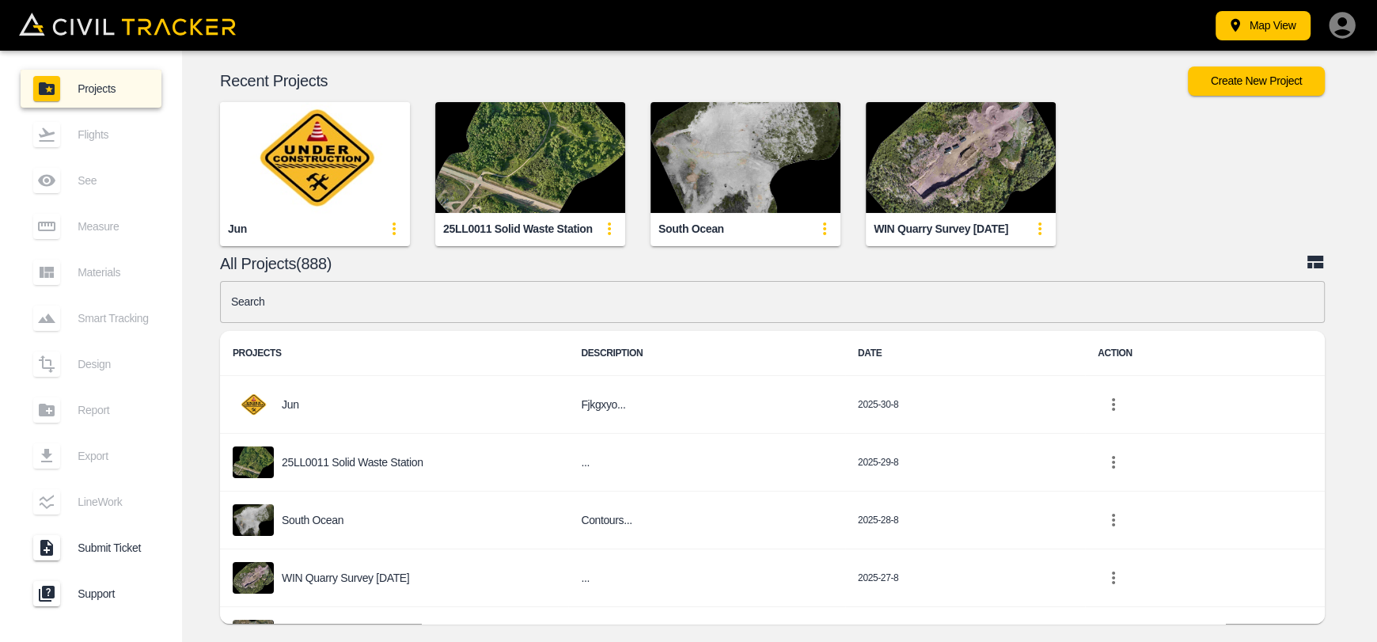
click at [661, 306] on input "text" at bounding box center [772, 302] width 1105 height 42
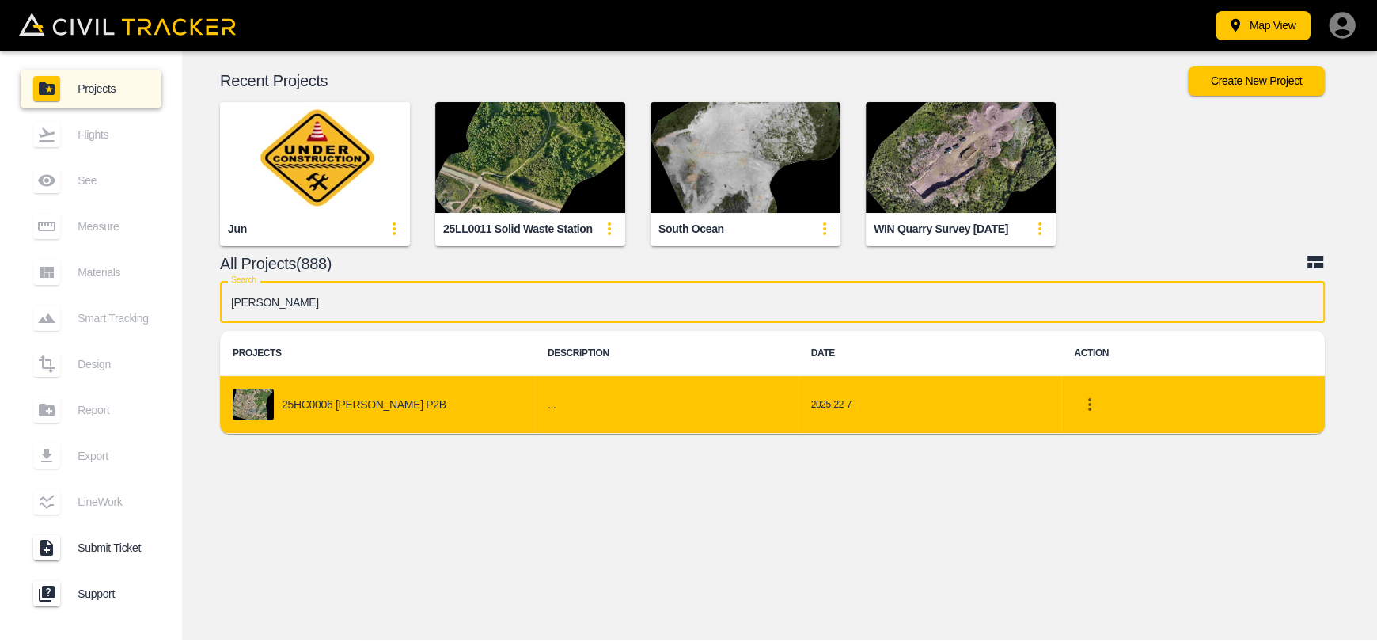
type input "[PERSON_NAME]"
click at [470, 384] on td "25HC0006 [PERSON_NAME] P2B" at bounding box center [377, 405] width 315 height 58
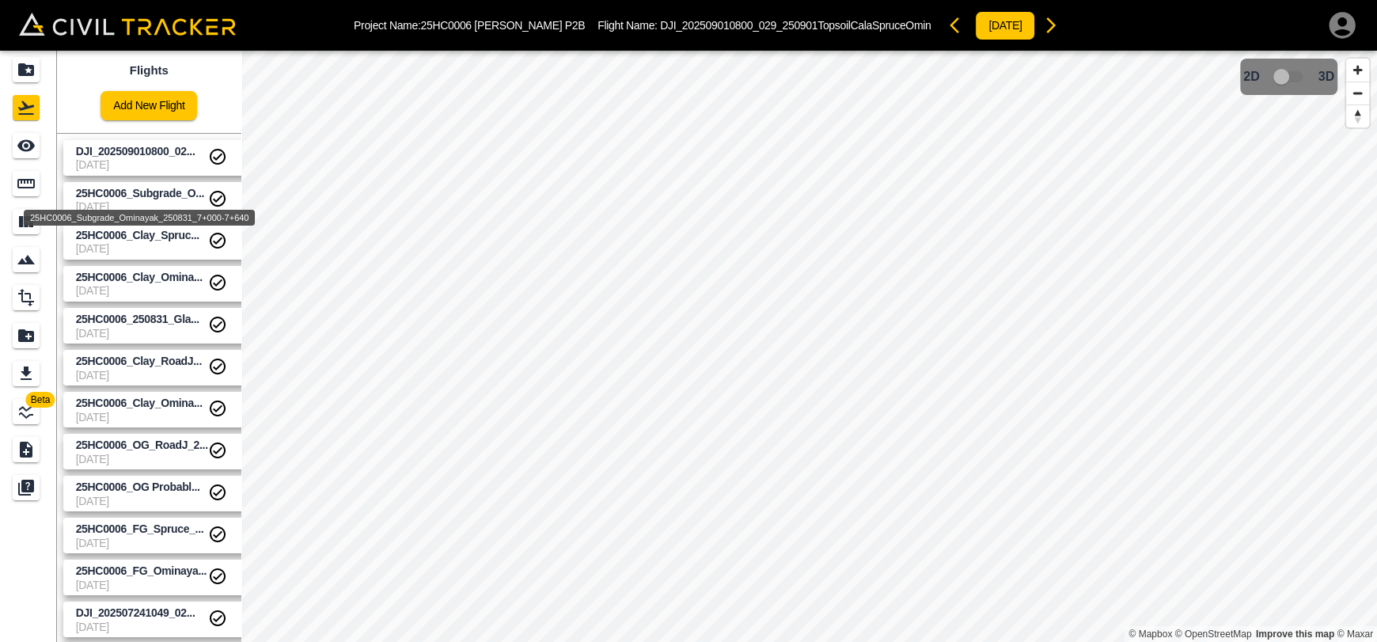
click at [123, 192] on span "25HC0006_Subgrade_O..." at bounding box center [140, 193] width 128 height 13
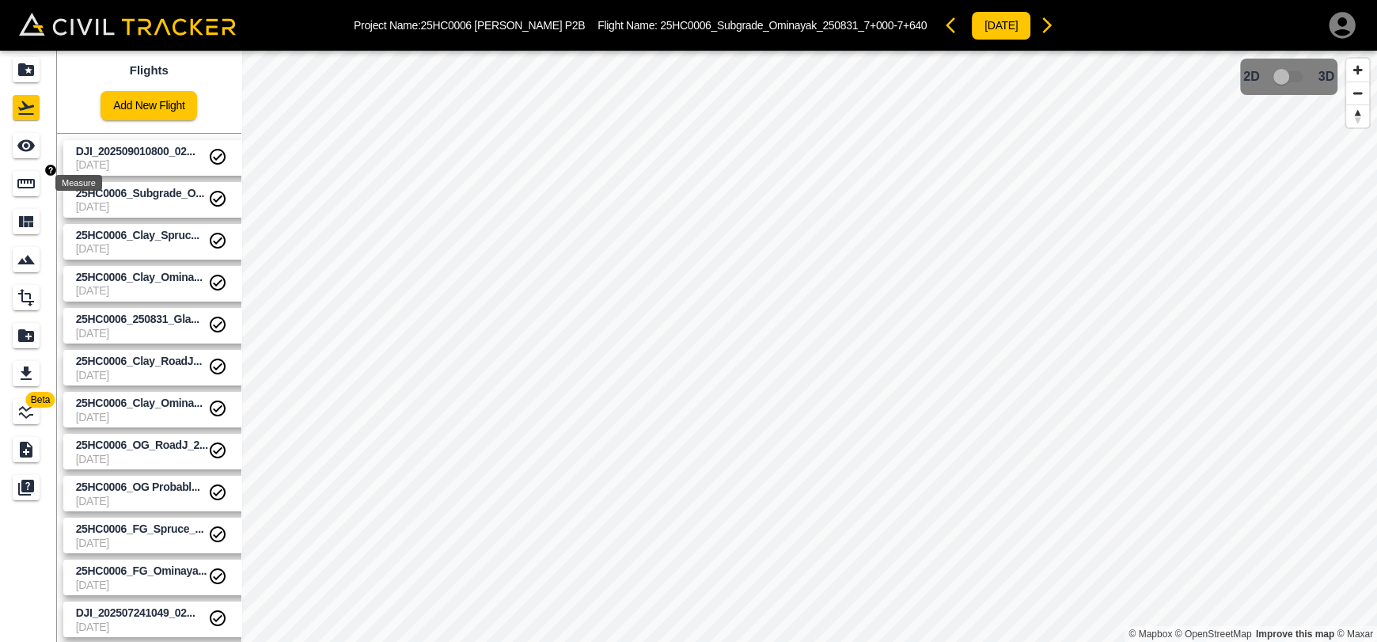
drag, startPoint x: 30, startPoint y: 183, endPoint x: 40, endPoint y: 183, distance: 9.5
click at [30, 183] on icon "Measure" at bounding box center [25, 183] width 17 height 9
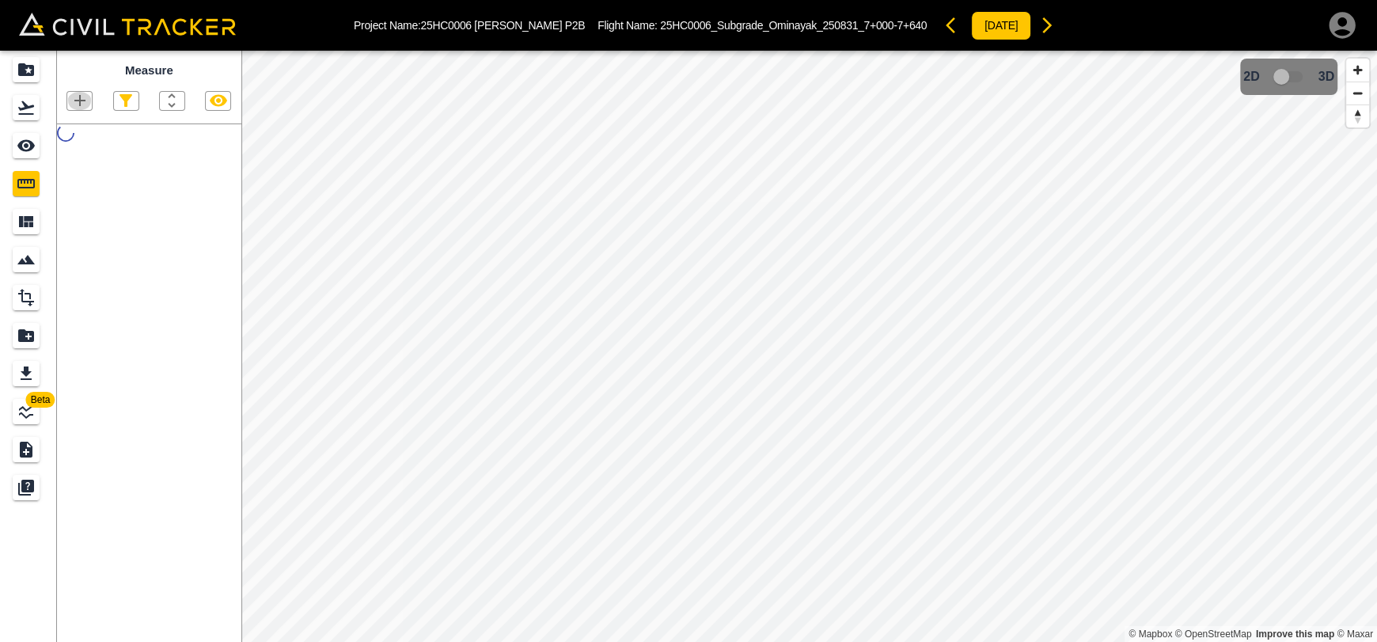
click at [90, 101] on button "button" at bounding box center [79, 101] width 25 height 18
click at [82, 177] on p "Polygon" at bounding box center [76, 176] width 38 height 13
click at [76, 101] on icon "button" at bounding box center [79, 100] width 11 height 11
click at [68, 146] on p "Polyline" at bounding box center [75, 152] width 36 height 13
click at [81, 93] on icon "button" at bounding box center [79, 100] width 19 height 19
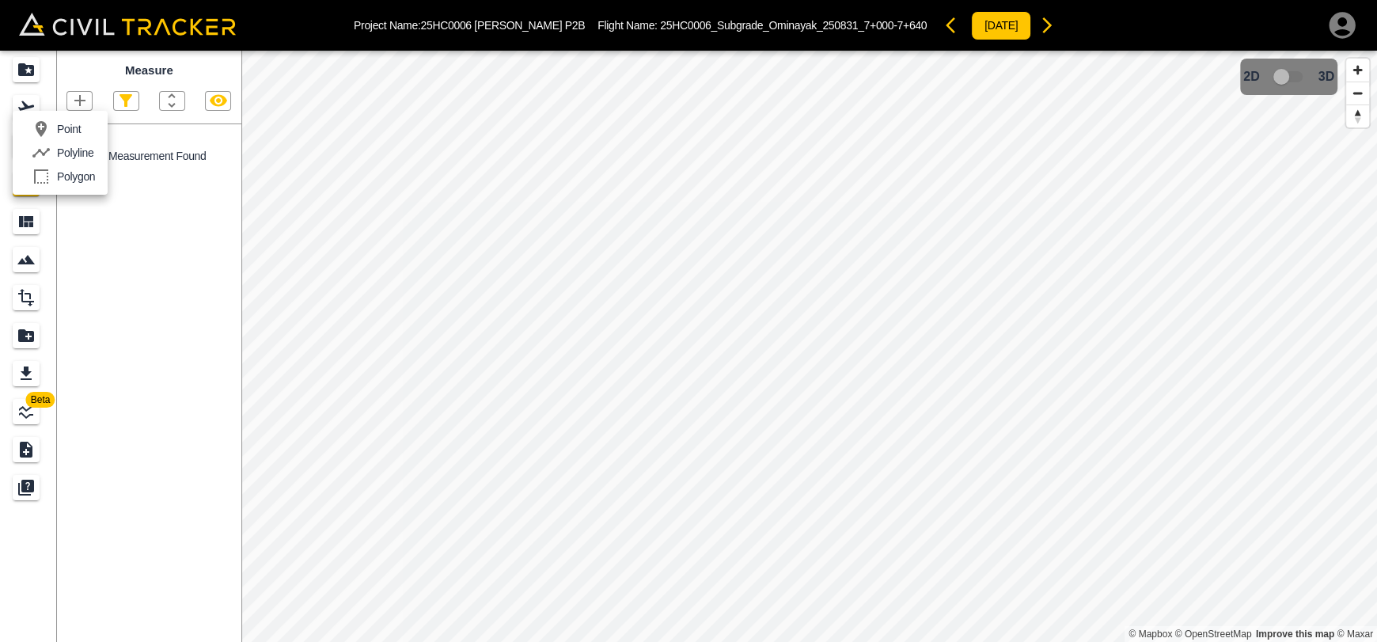
click at [76, 174] on p "Polygon" at bounding box center [76, 176] width 38 height 13
click at [82, 95] on icon "button" at bounding box center [79, 100] width 19 height 19
click at [78, 170] on div "Polygon" at bounding box center [60, 177] width 70 height 32
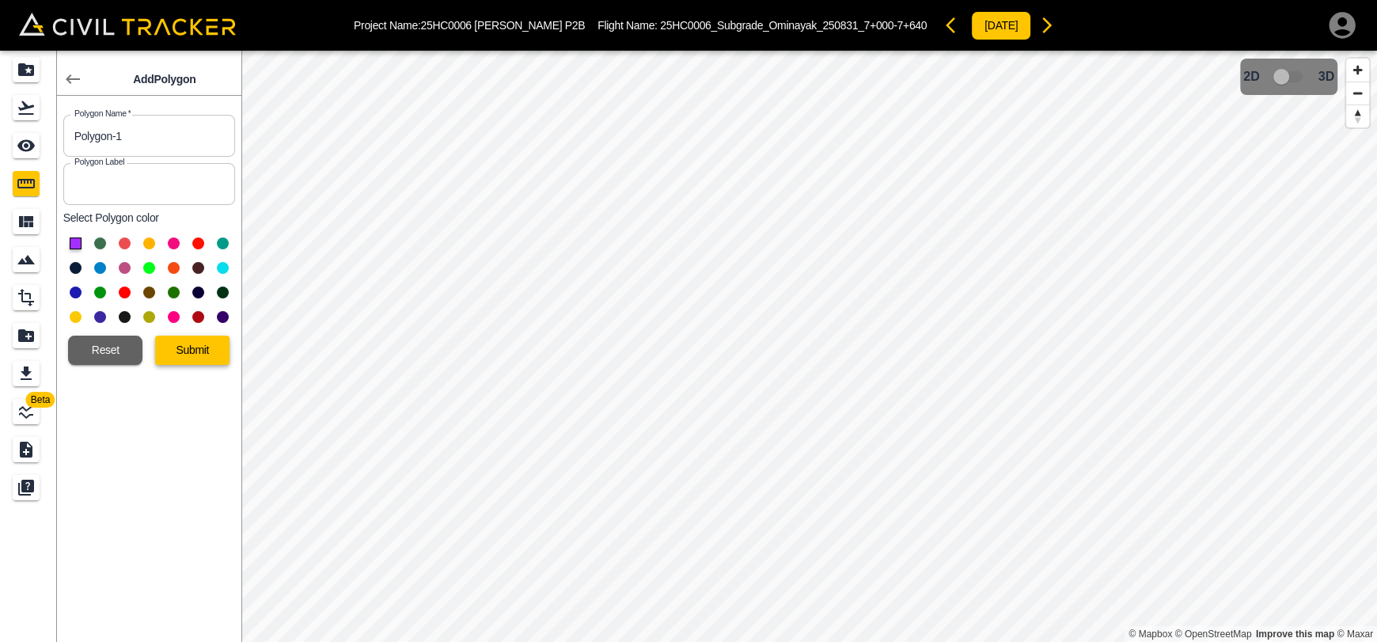
click at [179, 350] on button "Submit" at bounding box center [192, 350] width 74 height 29
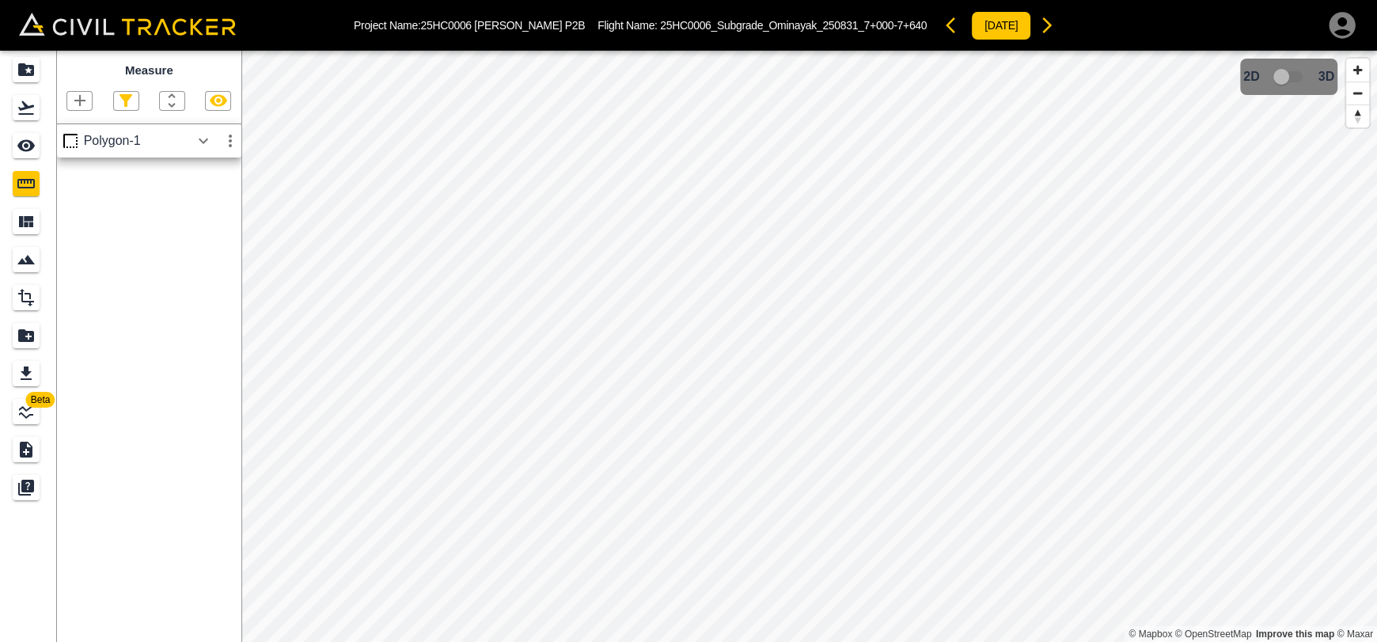
click at [192, 140] on button "button" at bounding box center [203, 141] width 27 height 32
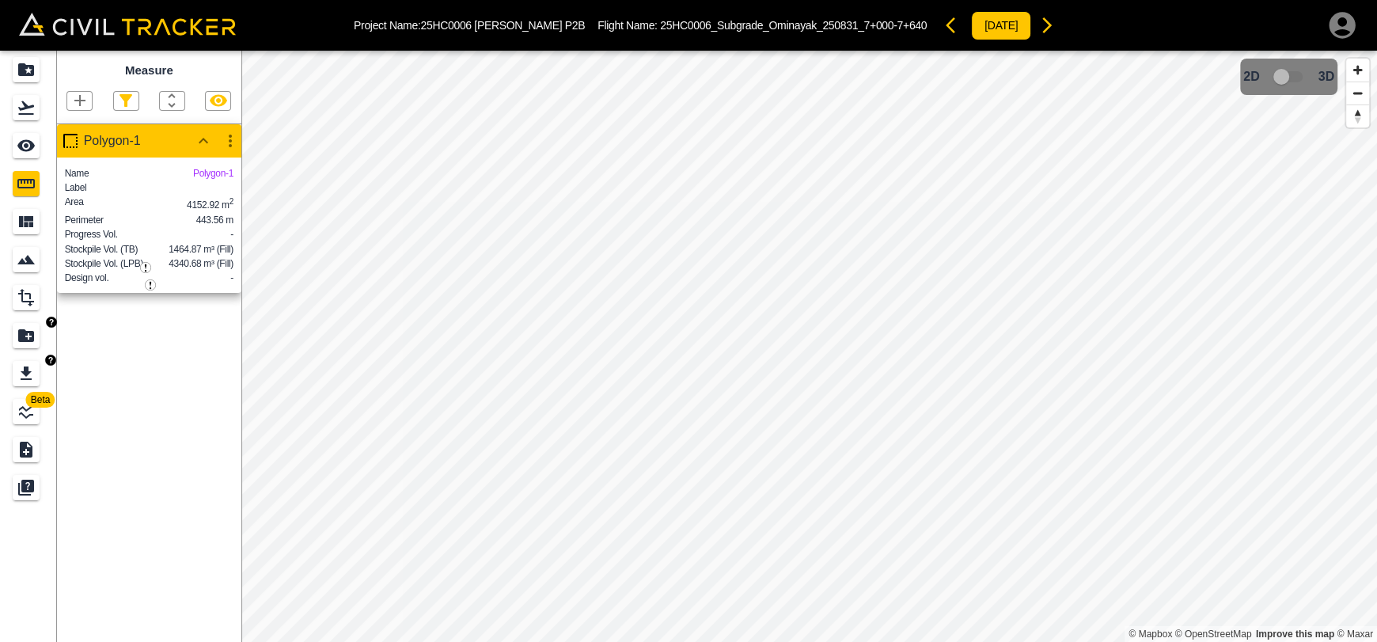
drag, startPoint x: 21, startPoint y: 365, endPoint x: 29, endPoint y: 360, distance: 9.2
click at [21, 366] on icon "Export" at bounding box center [26, 373] width 19 height 19
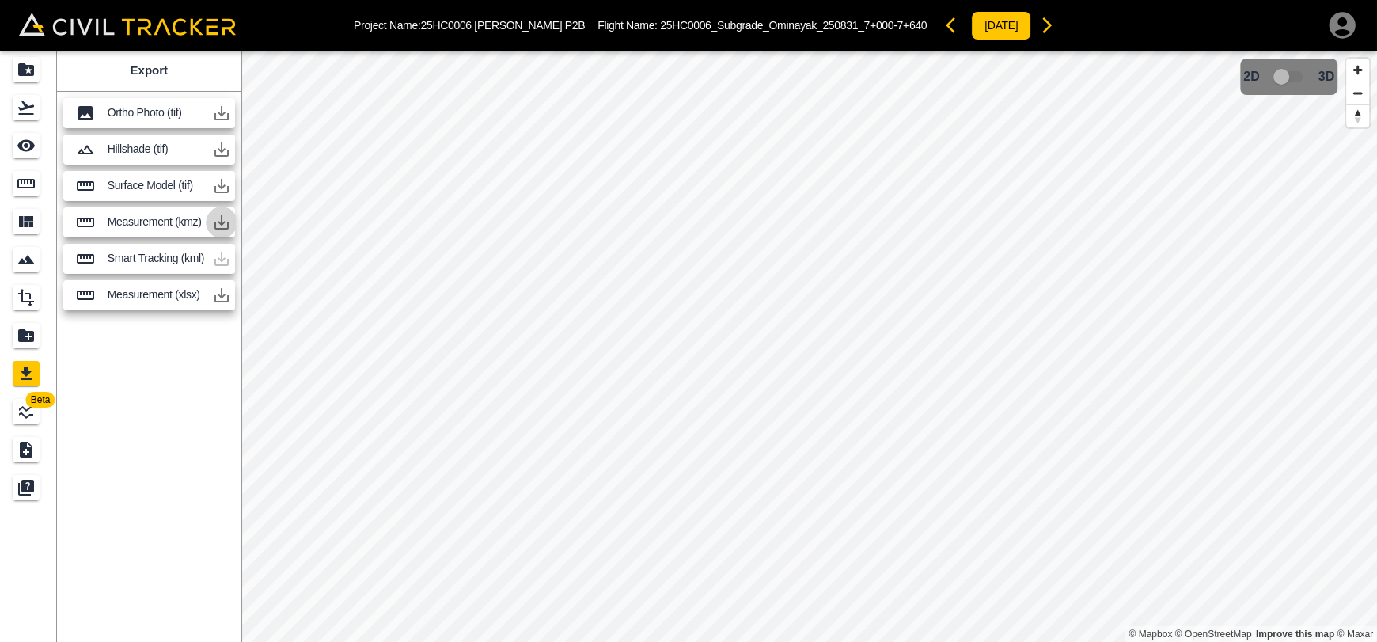
click at [220, 222] on icon "button" at bounding box center [222, 222] width 14 height 14
